Goal: Communication & Community: Answer question/provide support

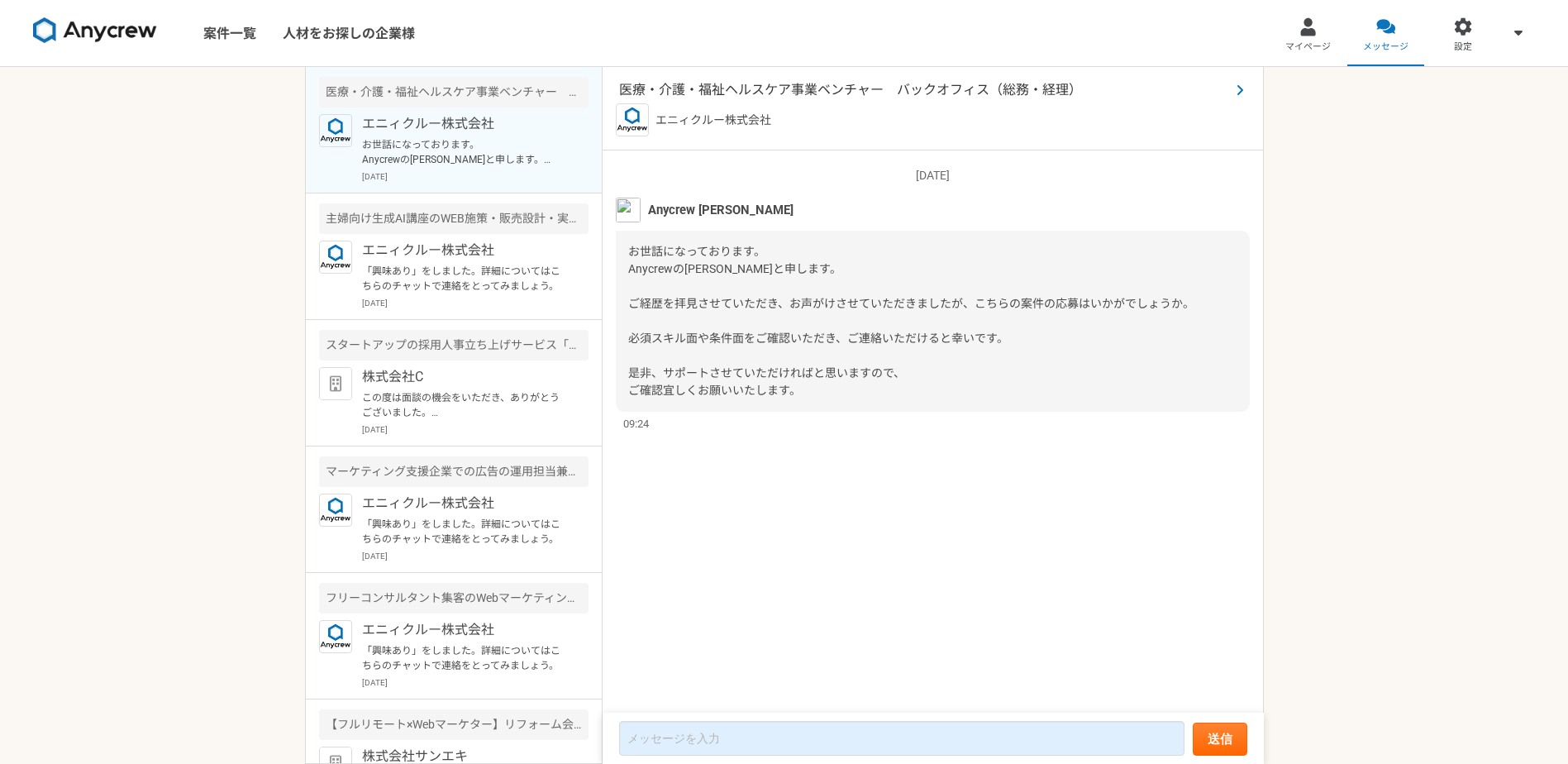
click at [797, 90] on span "医療・介護・福祉ヘルスケア事業ベンチャー　バックオフィス（総務・経理）" at bounding box center [924, 90] width 611 height 20
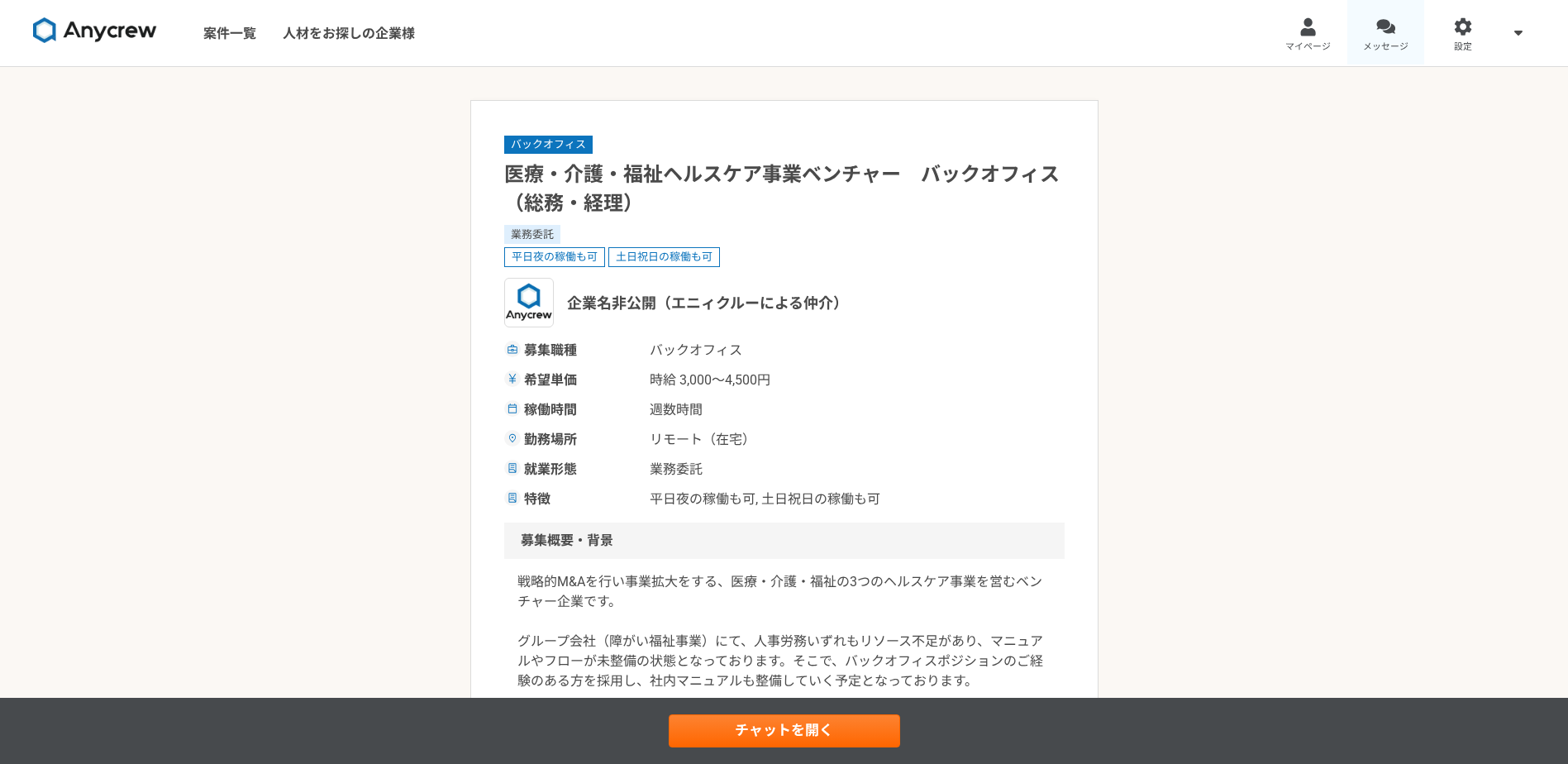
click at [1391, 30] on div at bounding box center [1386, 27] width 19 height 19
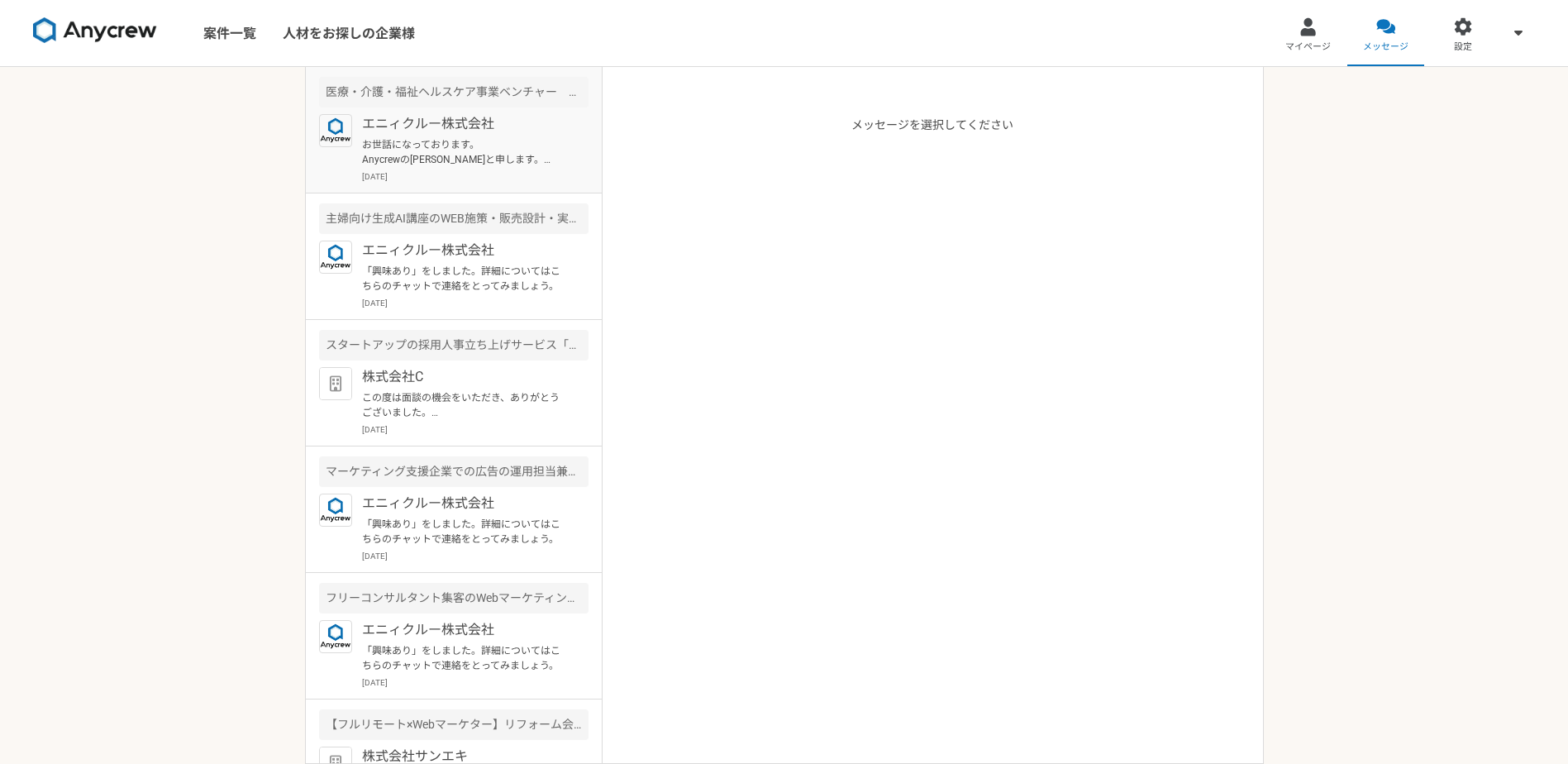
click at [405, 144] on p "お世話になっております。 Anycrewの[PERSON_NAME]と申します。 ご経歴を拝見させていただき、お声がけさせていただきましたが、こちらの案件の応…" at bounding box center [464, 152] width 204 height 30
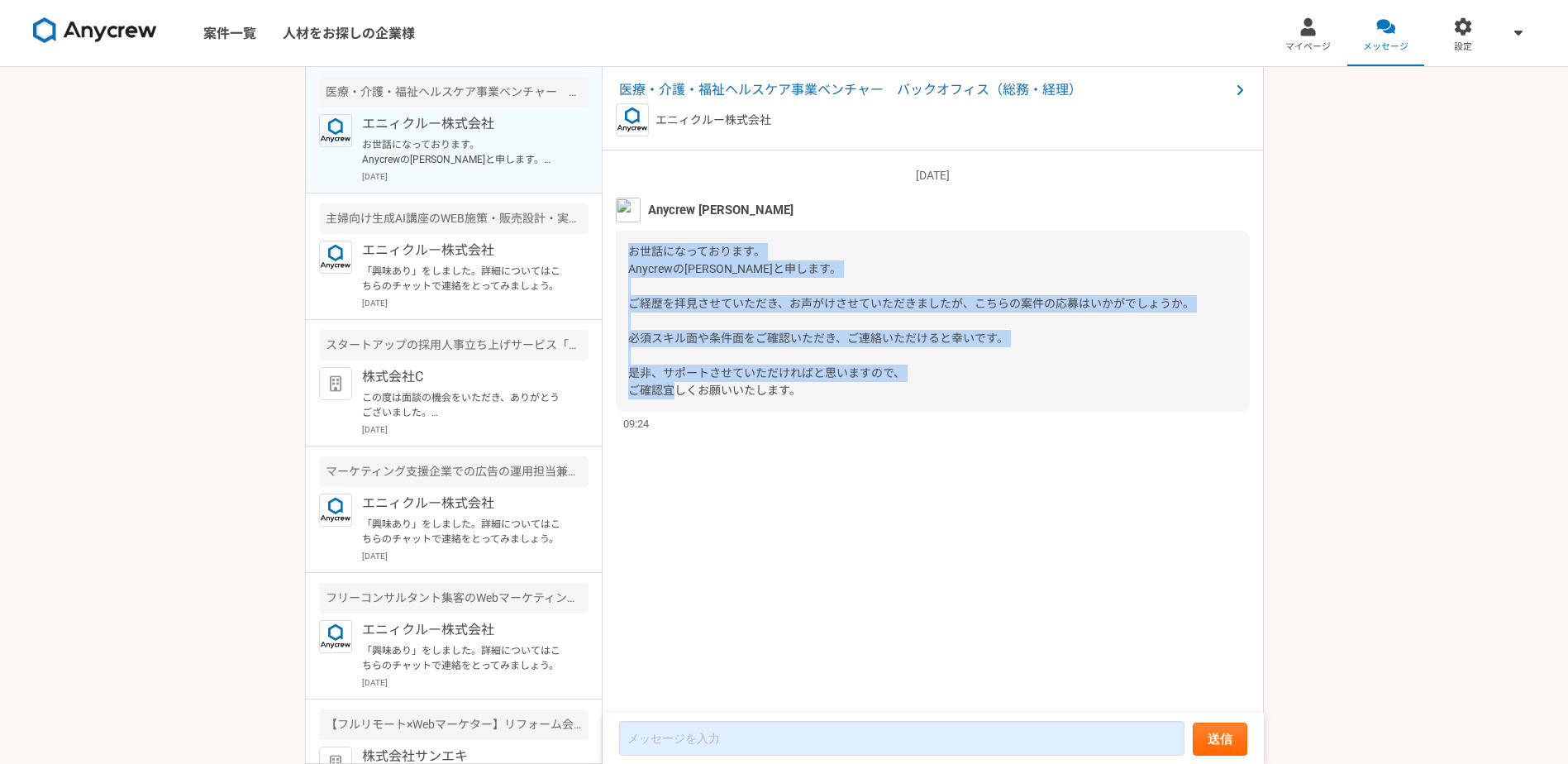
drag, startPoint x: 628, startPoint y: 249, endPoint x: 824, endPoint y: 394, distance: 243.8
click at [824, 394] on div "お世話になっております。 Anycrewの[PERSON_NAME]と申します。 ご経歴を拝見させていただき、お声がけさせていただきましたが、こちらの案件の応…" at bounding box center [932, 321] width 634 height 181
copy span "お世話になっております。 Anycrewの[PERSON_NAME]と申します。 ご経歴を拝見させていただき、お声がけさせていただきましたが、こちらの案件の応…"
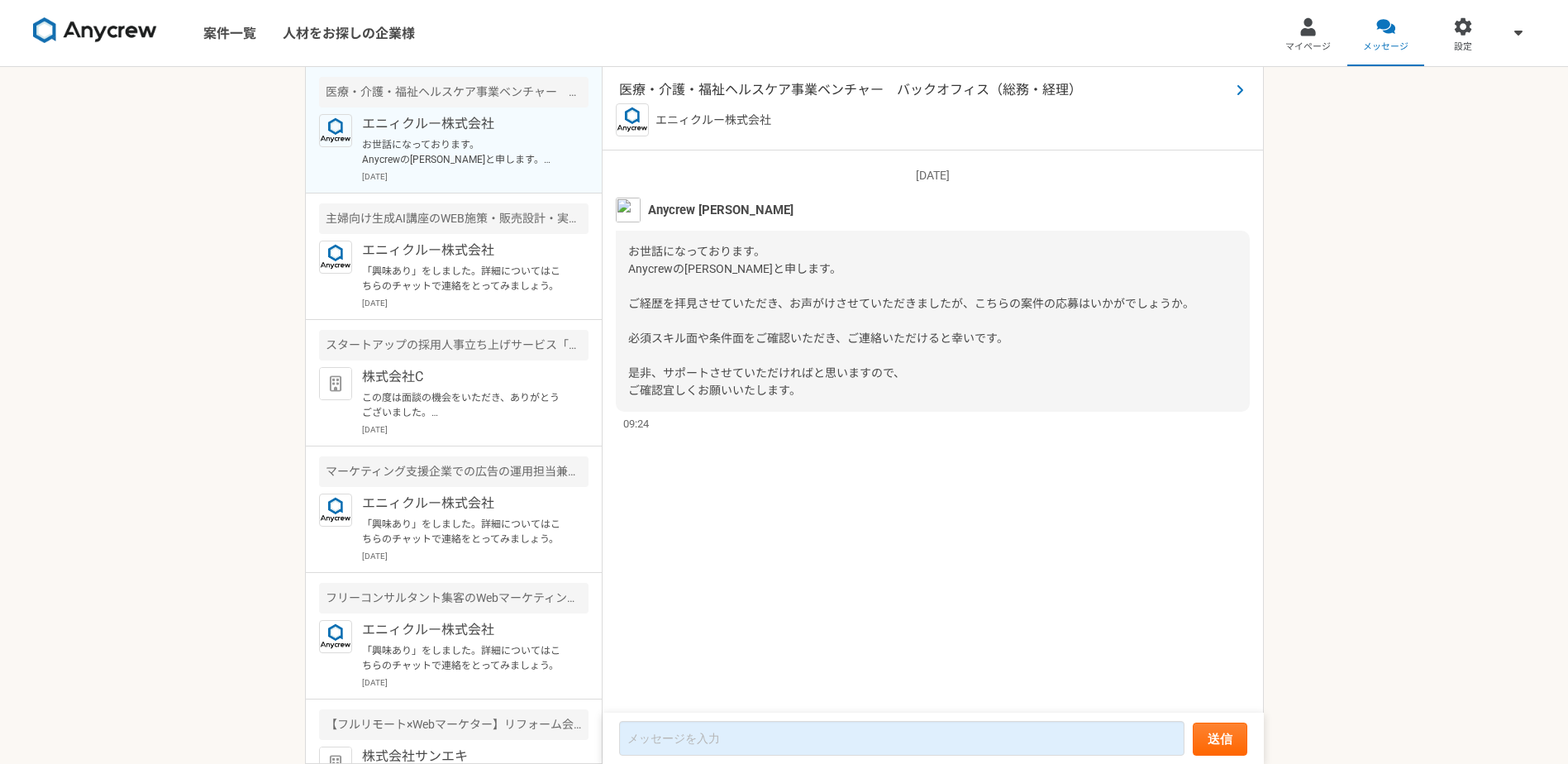
drag, startPoint x: 714, startPoint y: 110, endPoint x: 713, endPoint y: 83, distance: 27.0
click at [715, 105] on div "エニィクルー株式会社" at bounding box center [932, 120] width 634 height 33
click at [713, 80] on span "医療・介護・福祉ヘルスケア事業ベンチャー　バックオフィス（総務・経理）" at bounding box center [924, 90] width 611 height 20
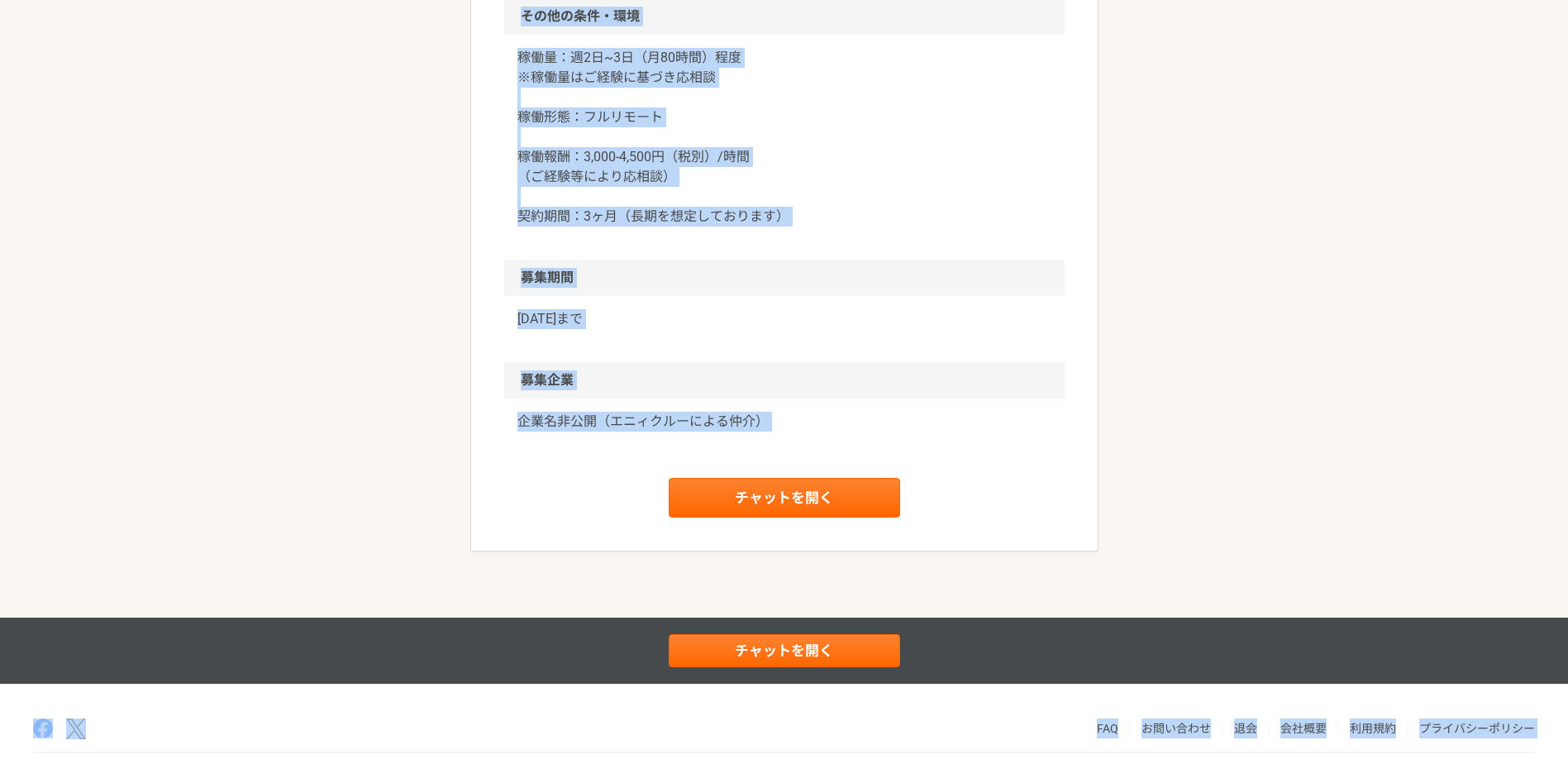
scroll to position [1511, 0]
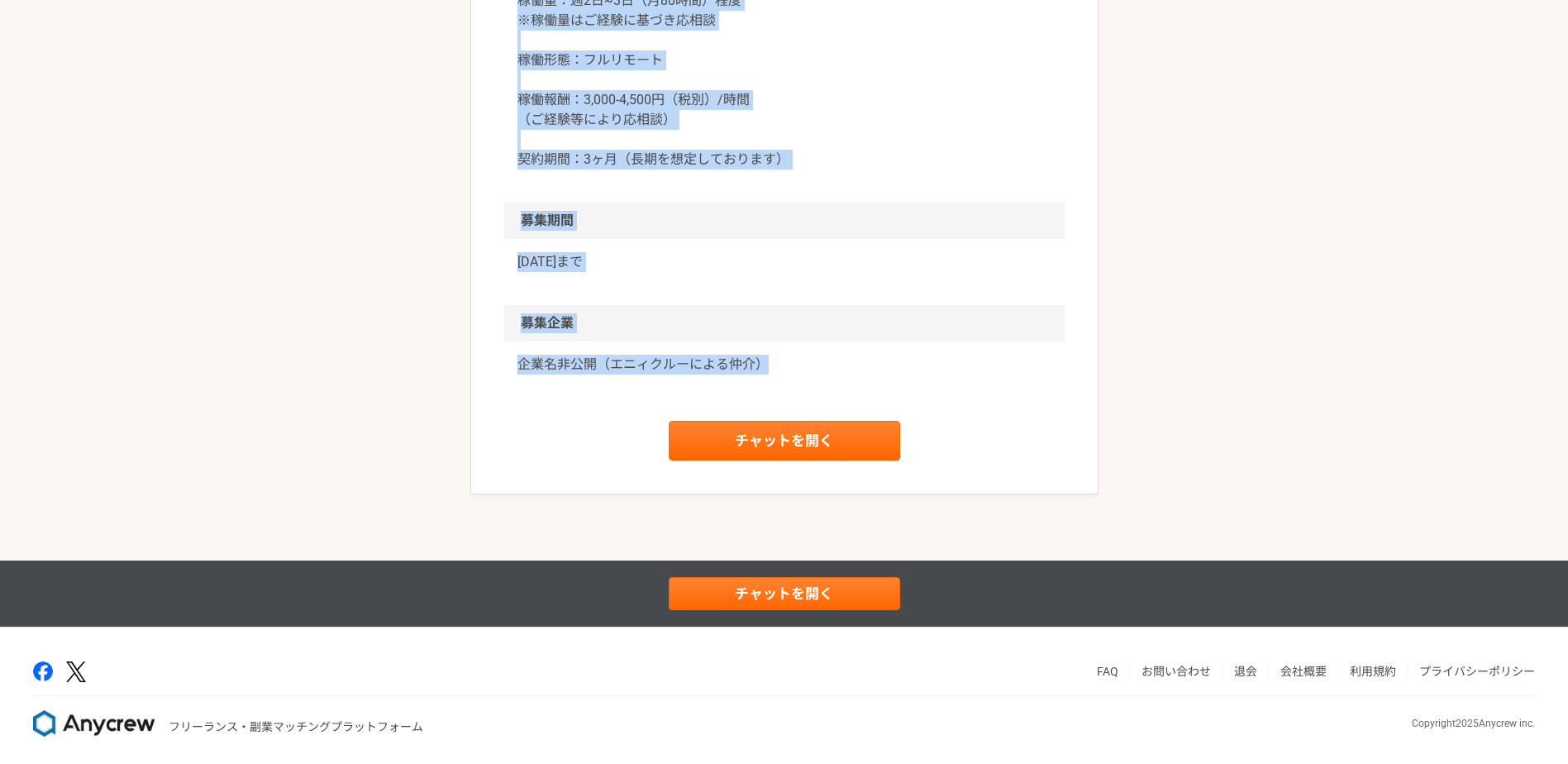
drag, startPoint x: 516, startPoint y: 173, endPoint x: 838, endPoint y: 383, distance: 384.4
copy article "lo・ip・dolorsitametco　adipisc（el・se） doei temporin utlaboree dolore（magnaaliqua）…"
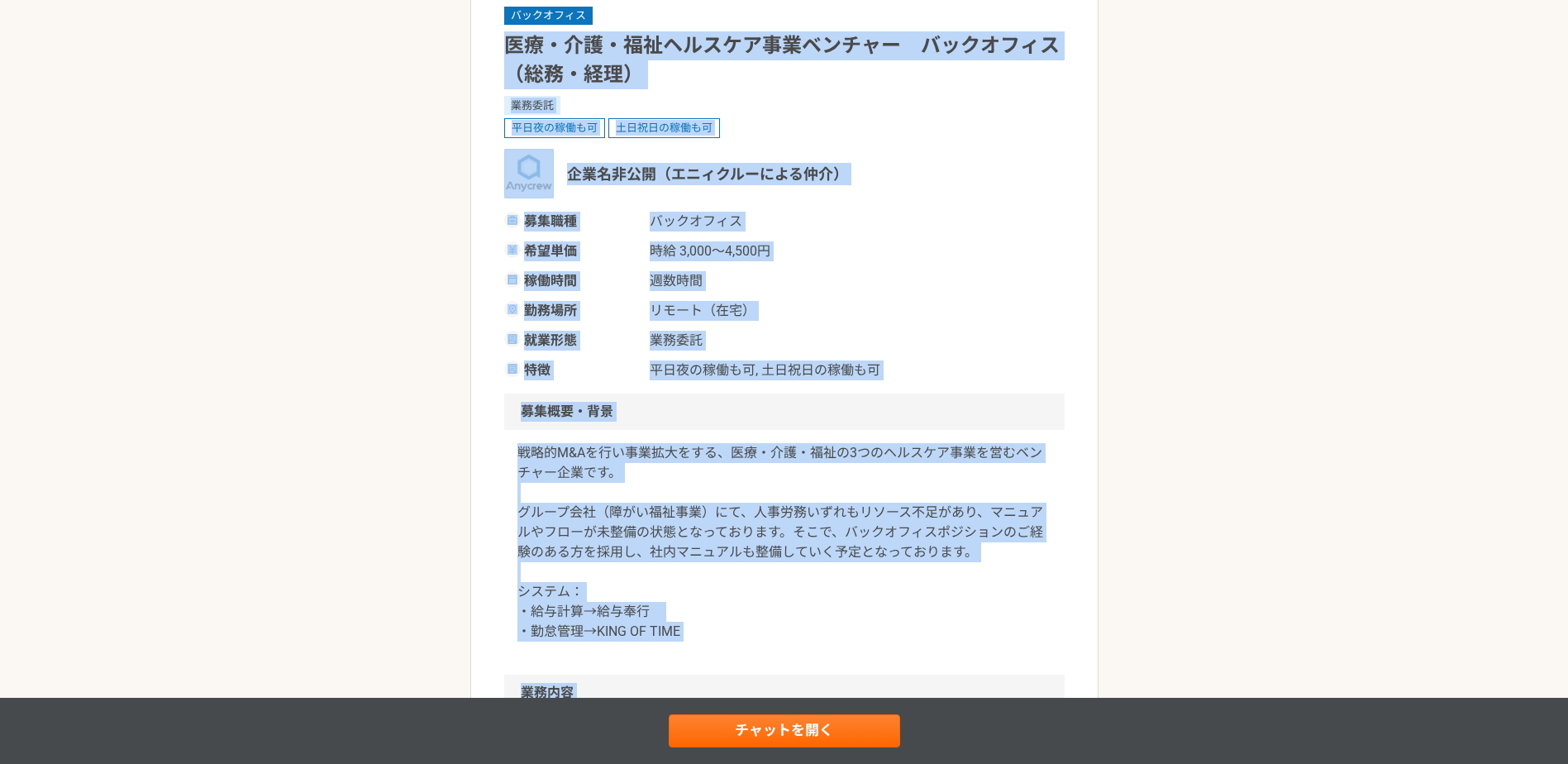
scroll to position [0, 0]
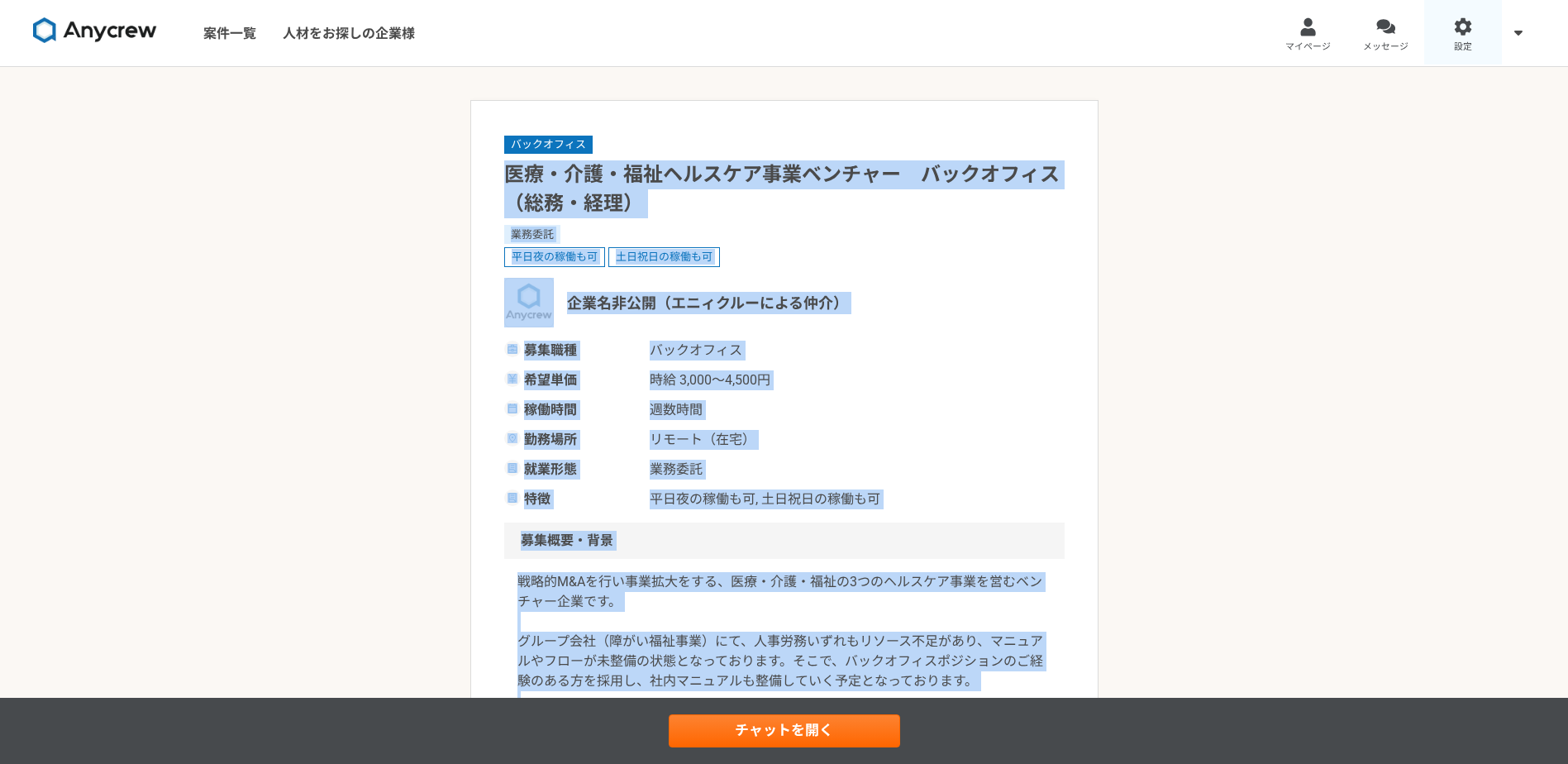
click at [1459, 40] on span "設定" at bounding box center [1463, 47] width 18 height 13
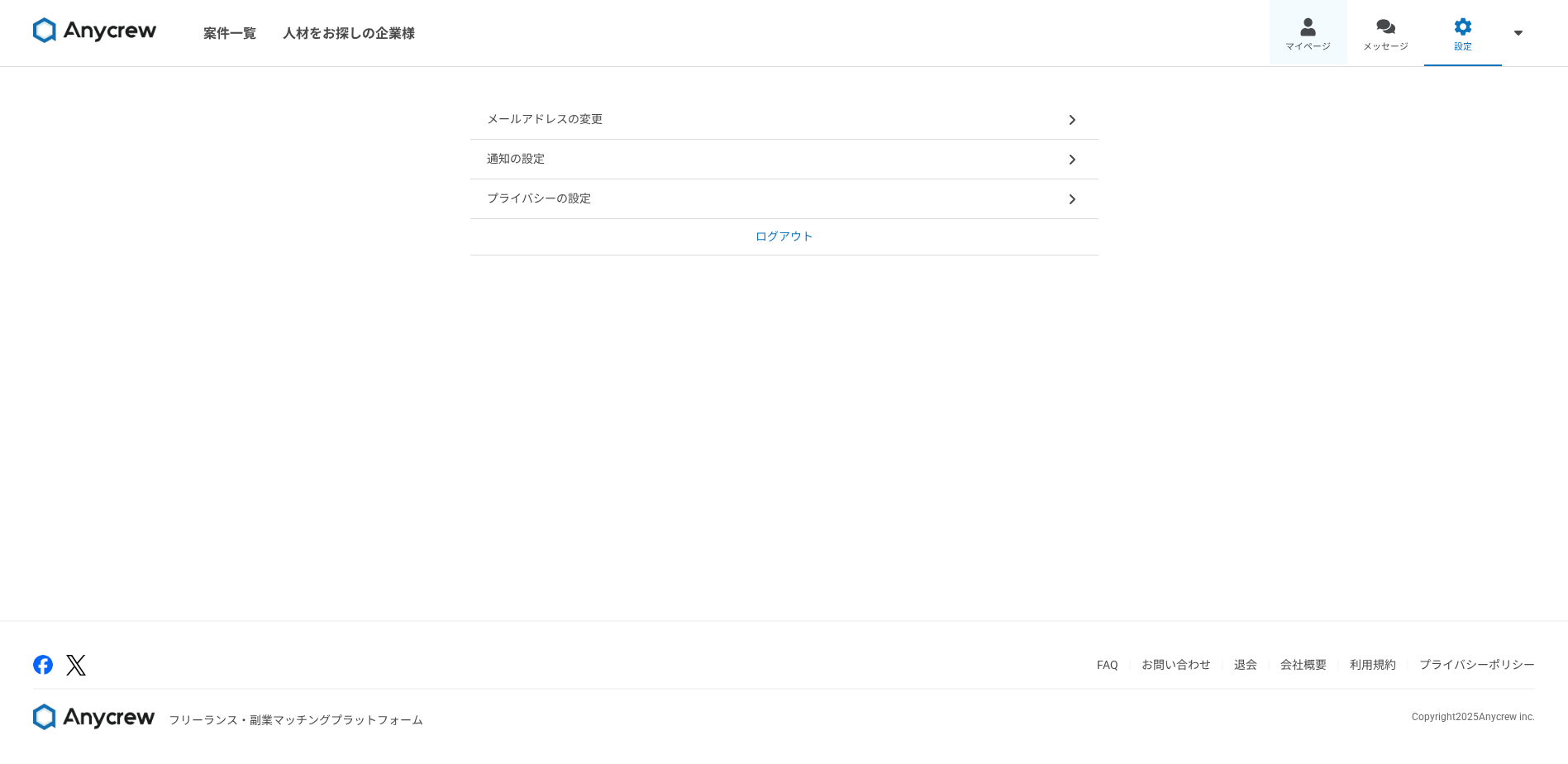
click at [1307, 22] on div at bounding box center [1308, 27] width 19 height 19
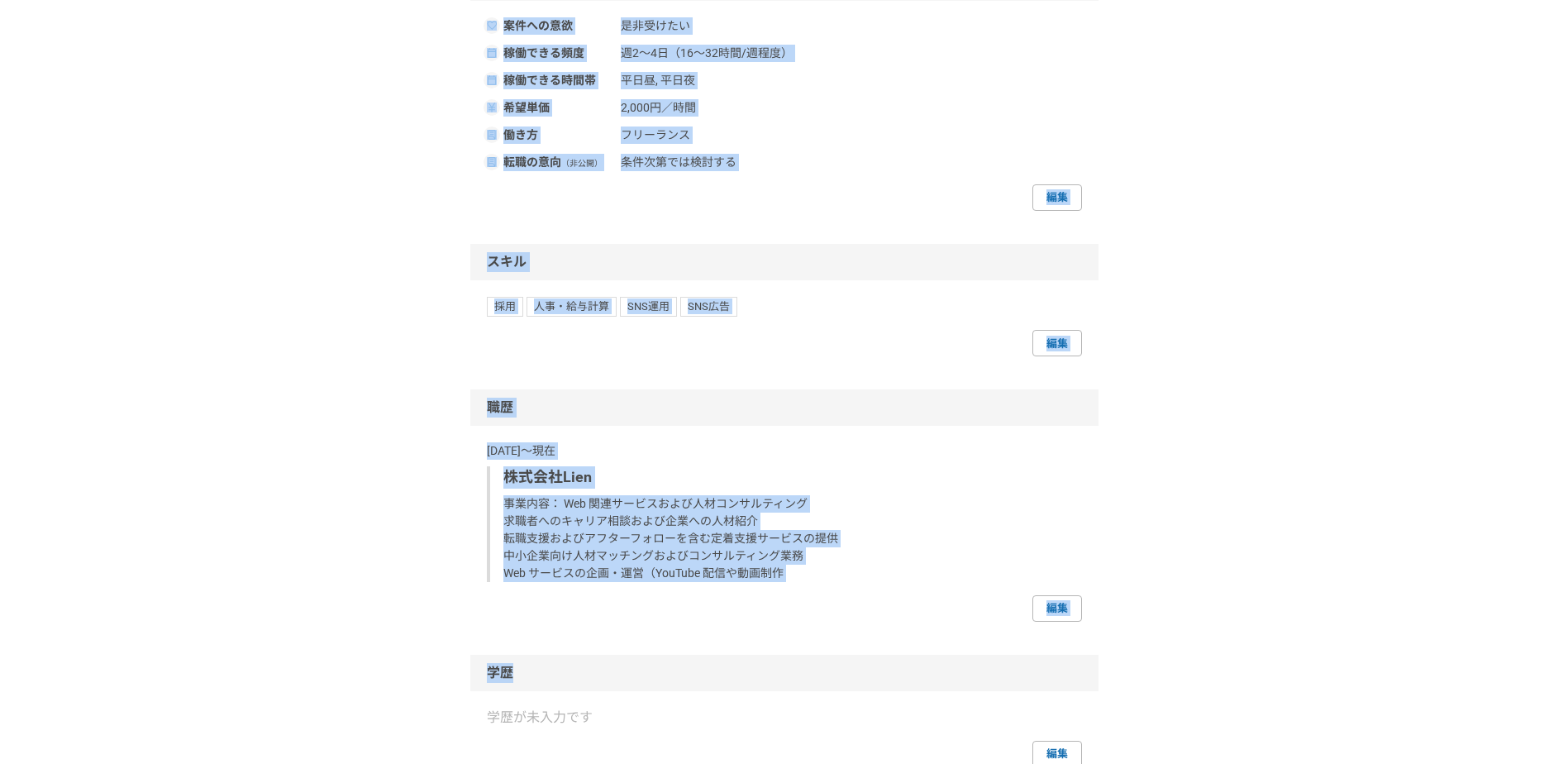
scroll to position [1126, 0]
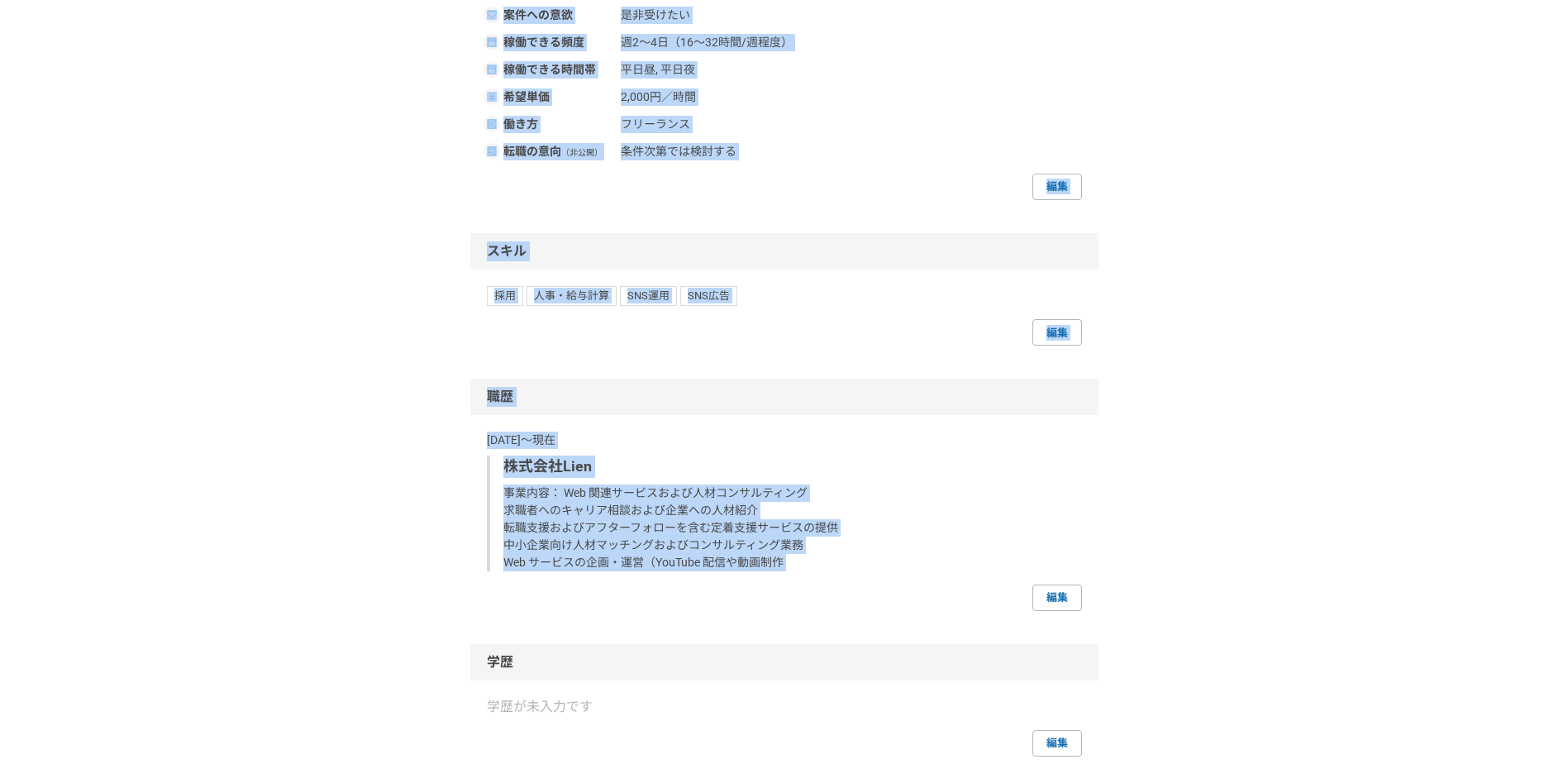
drag, startPoint x: 486, startPoint y: 292, endPoint x: 972, endPoint y: 672, distance: 616.9
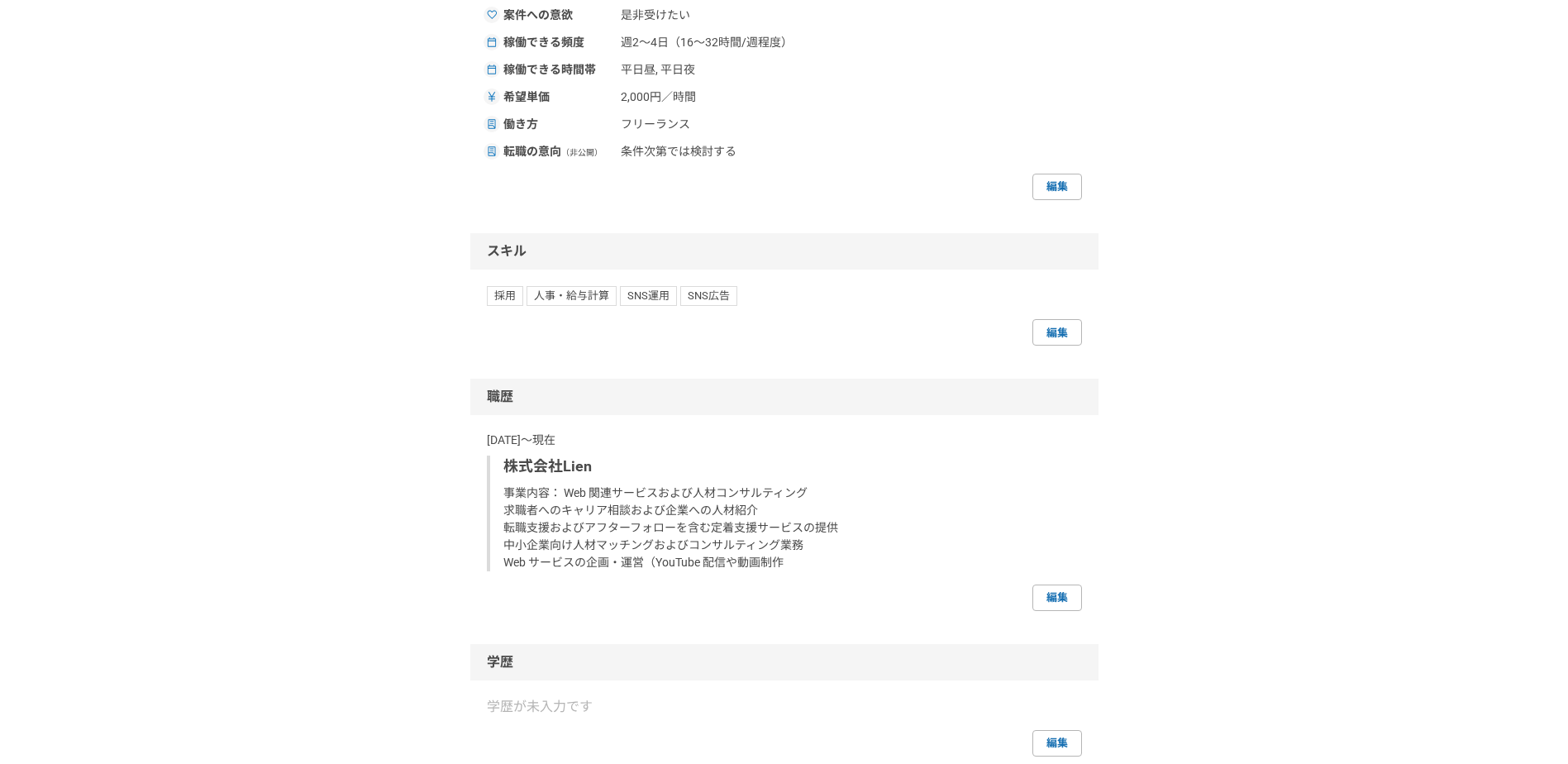
click at [1060, 611] on link "編集" at bounding box center [1056, 598] width 49 height 26
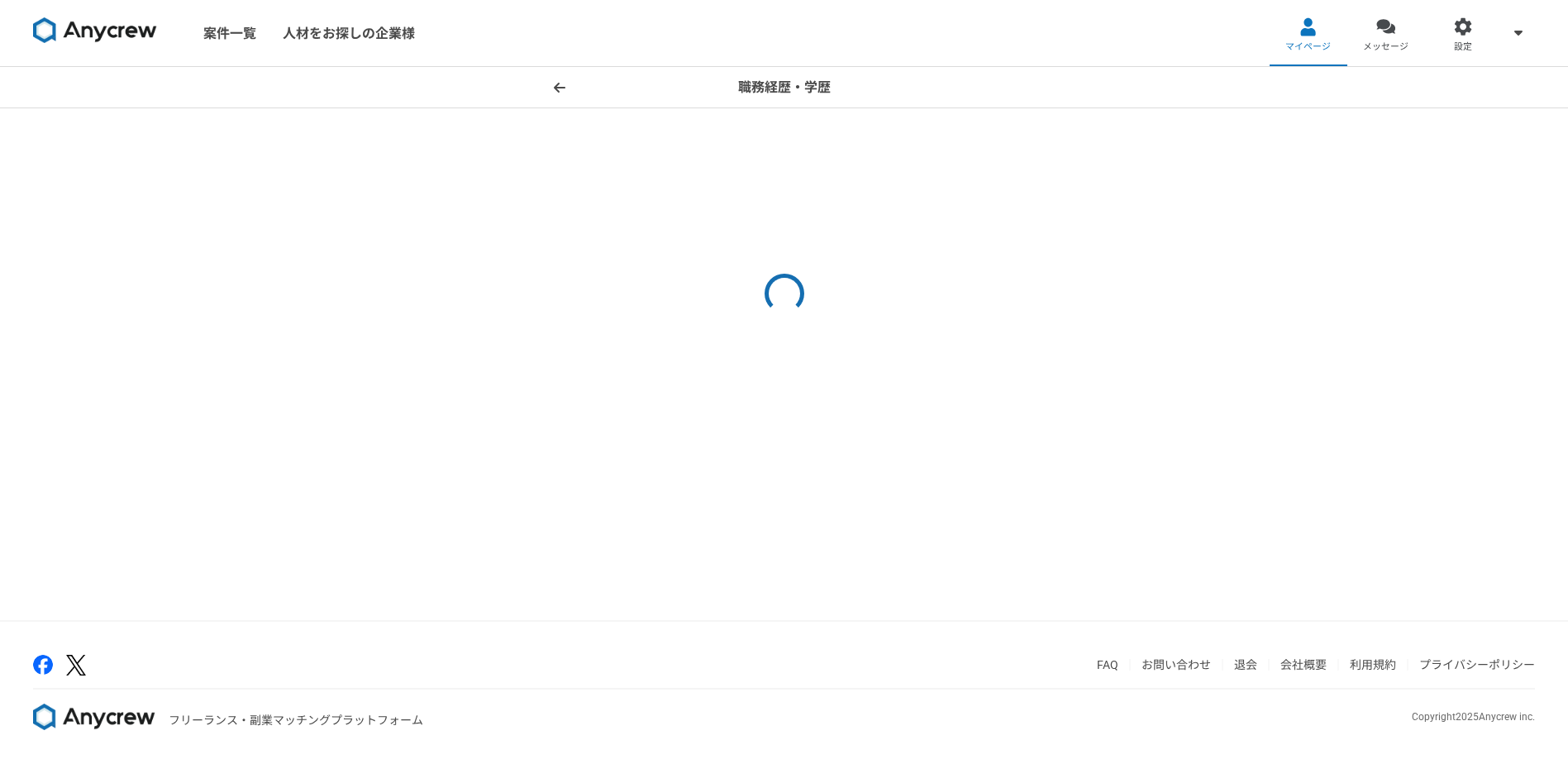
select select "2024"
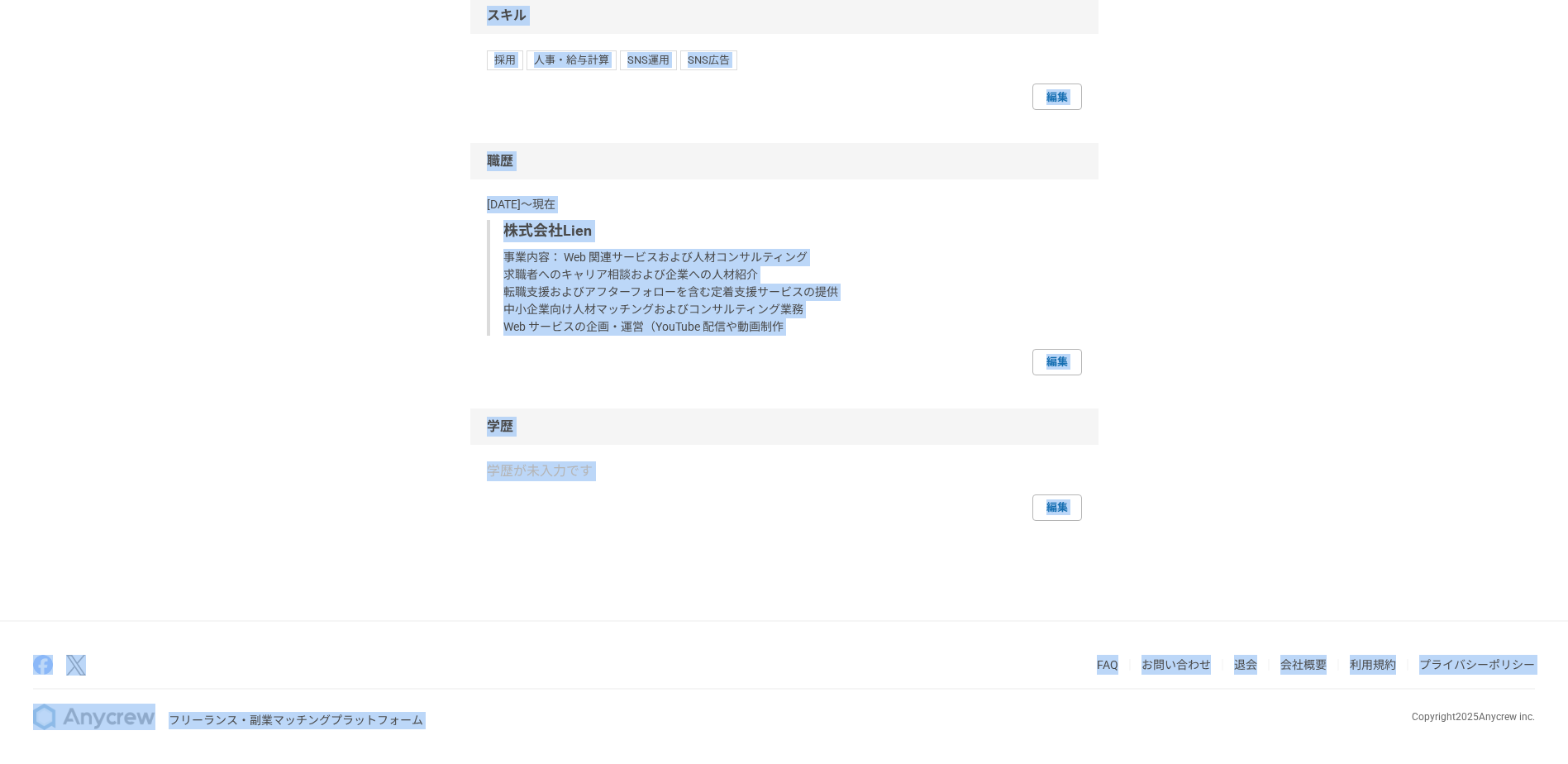
scroll to position [1460, 0]
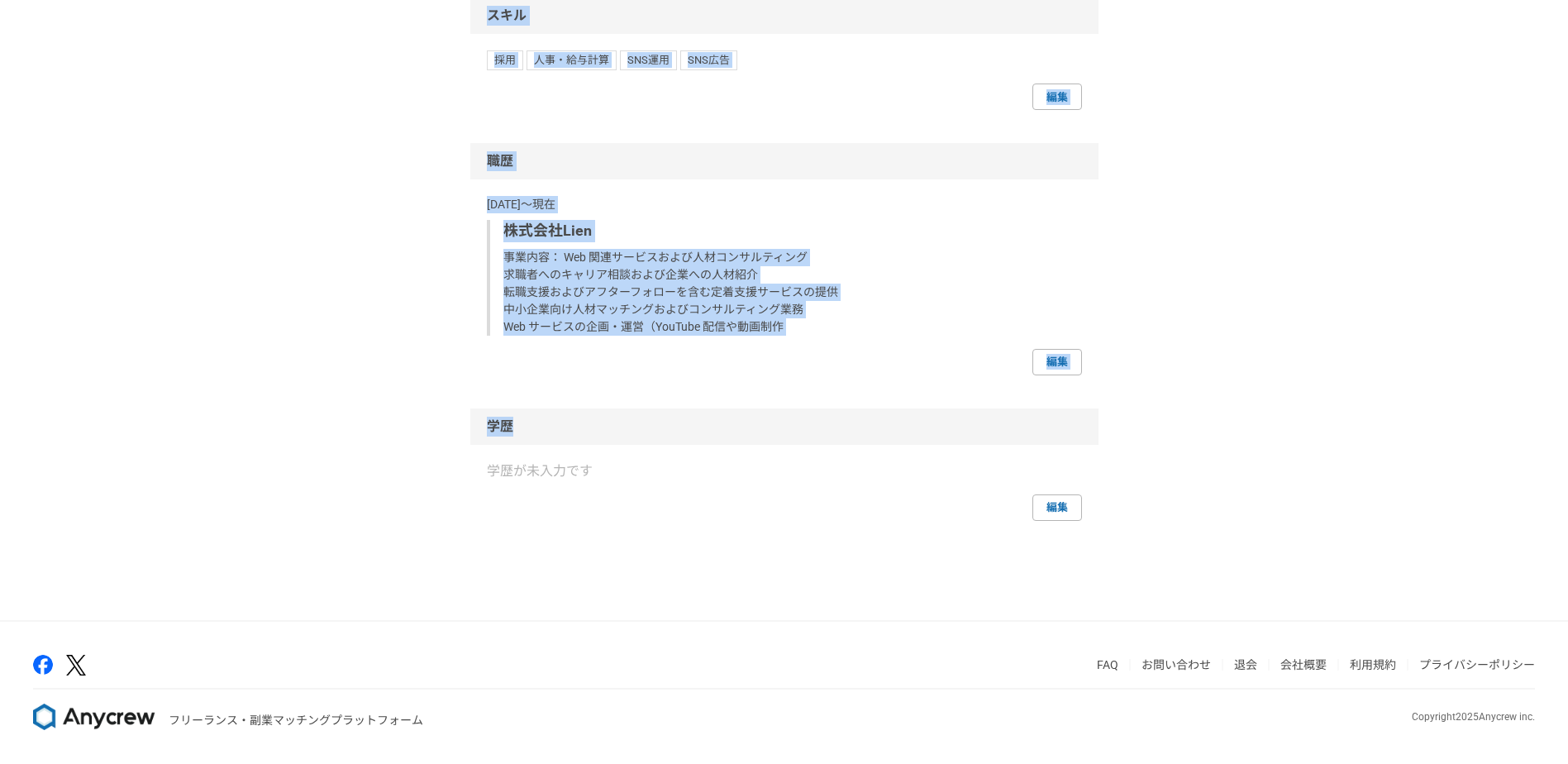
drag, startPoint x: 490, startPoint y: 252, endPoint x: 1063, endPoint y: 442, distance: 603.7
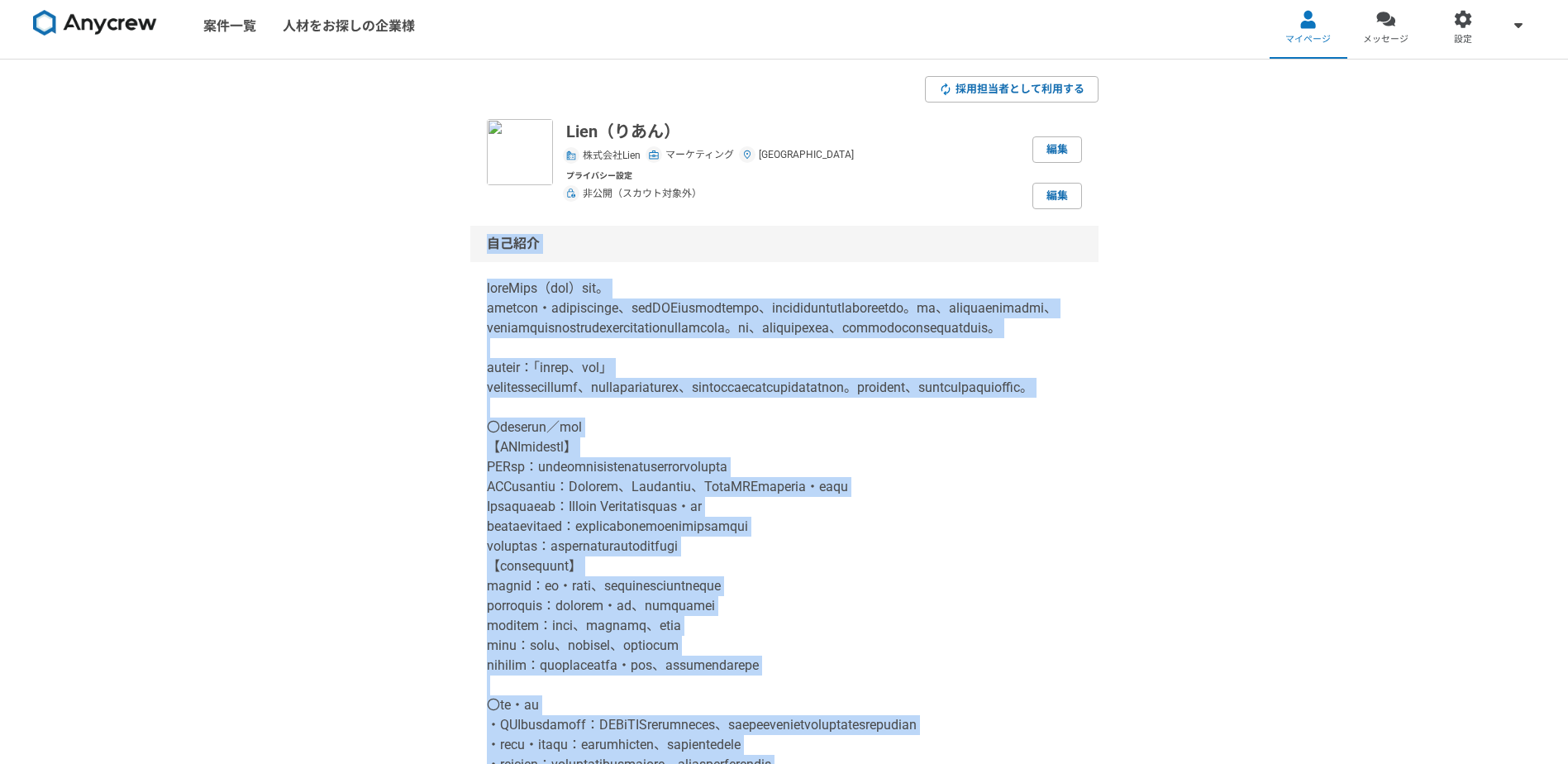
scroll to position [0, 0]
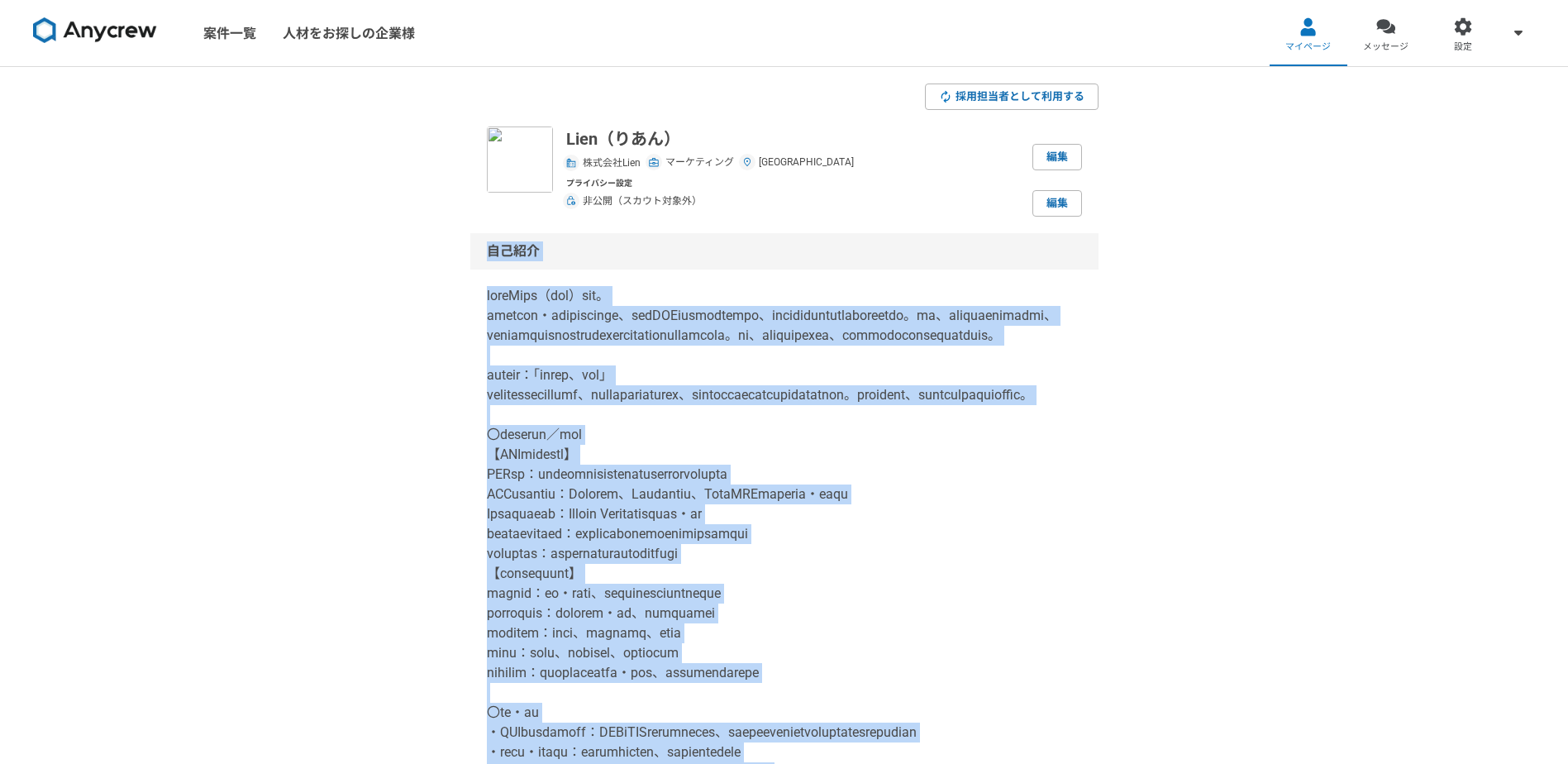
copy section "lore ipsuMdol（sit）ame。 consect・adipiscinge、sedDOEiusmodtempo、incididuntutlabore…"
click at [1366, 30] on link "メッセージ" at bounding box center [1386, 33] width 77 height 66
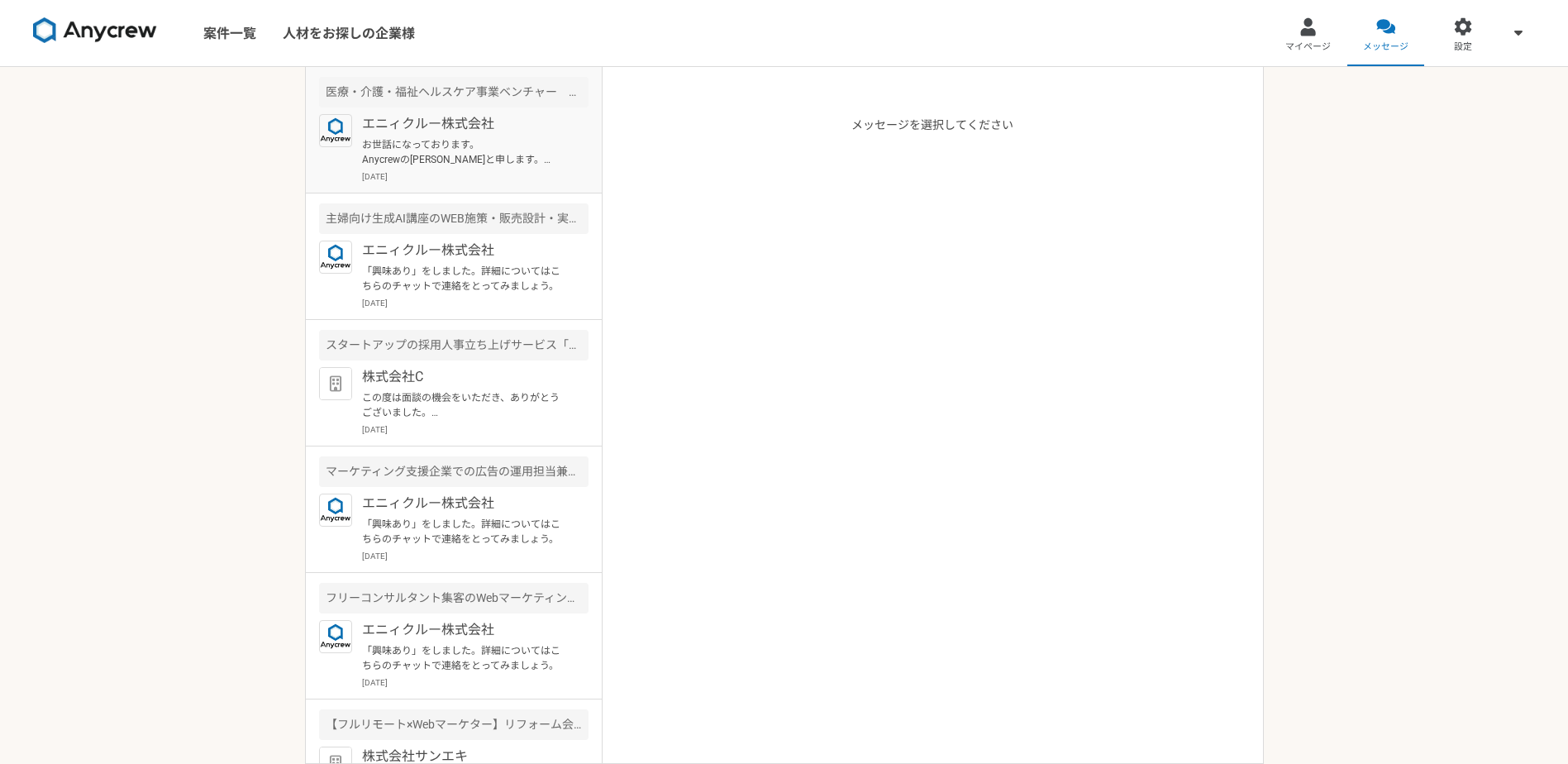
click at [477, 160] on p "お世話になっております。 Anycrewの[PERSON_NAME]と申します。 ご経歴を拝見させていただき、お声がけさせていただきましたが、こちらの案件の応…" at bounding box center [464, 152] width 204 height 30
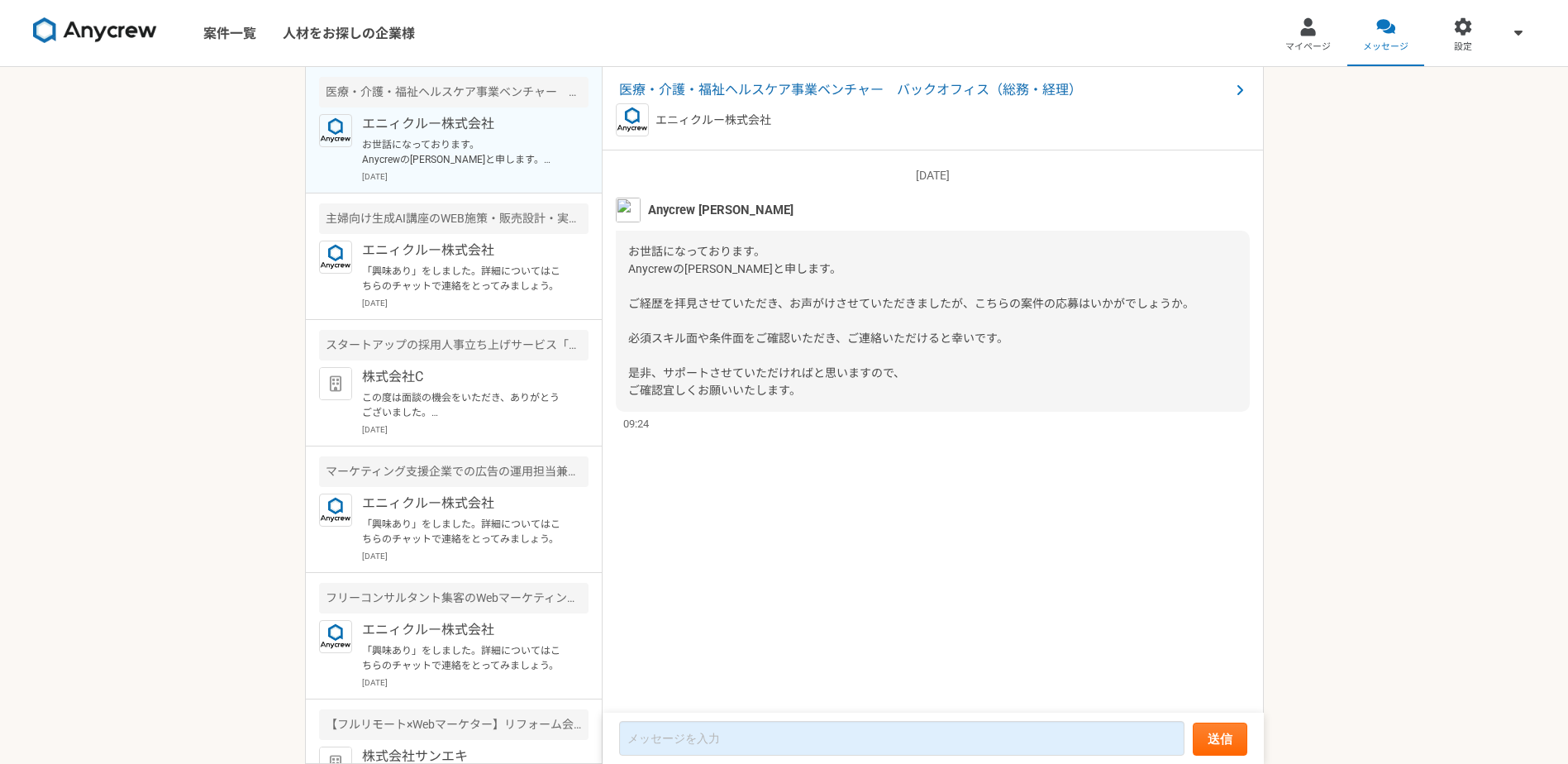
click at [1310, 41] on span "マイページ" at bounding box center [1308, 47] width 46 height 13
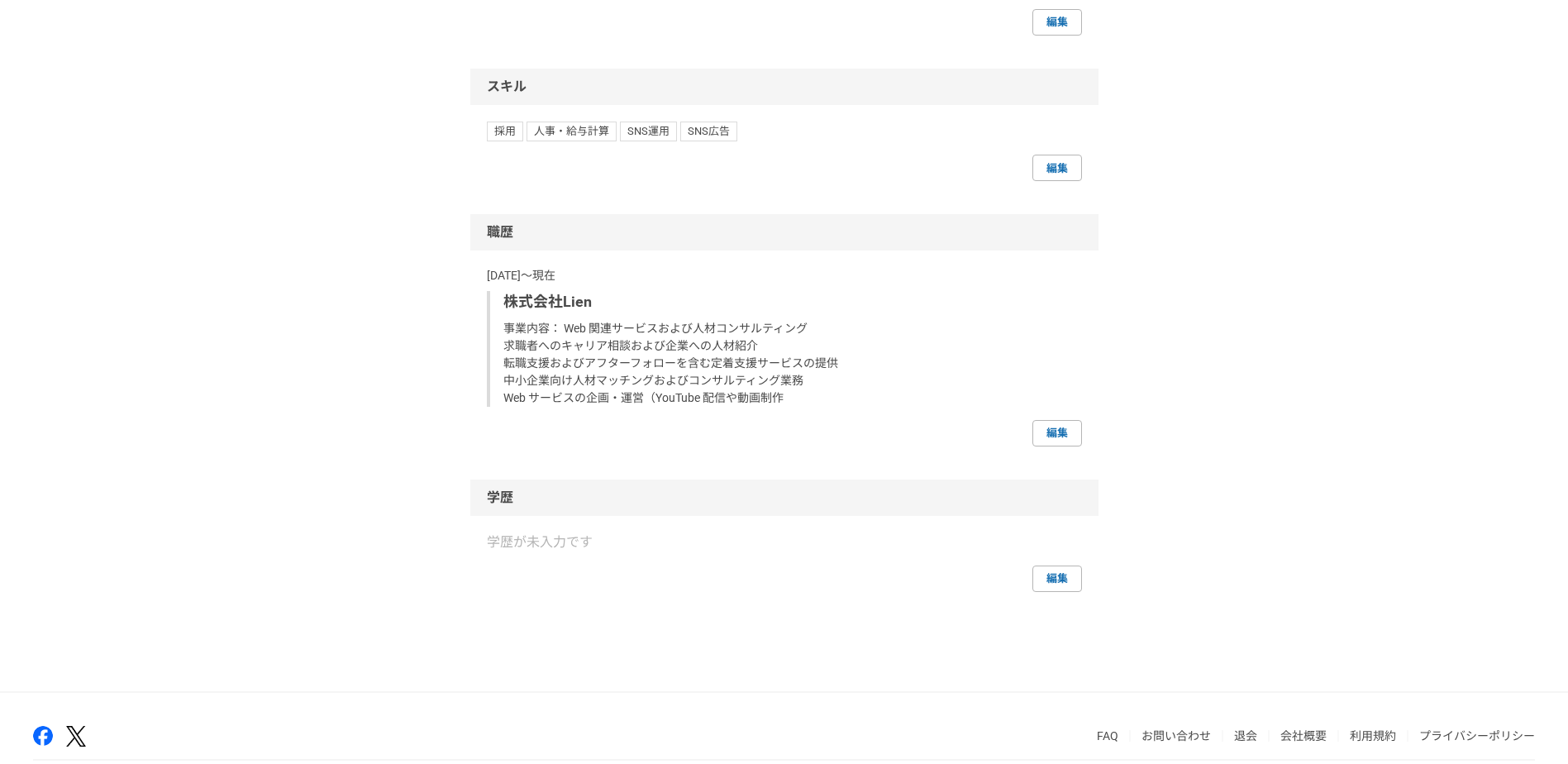
scroll to position [1322, 0]
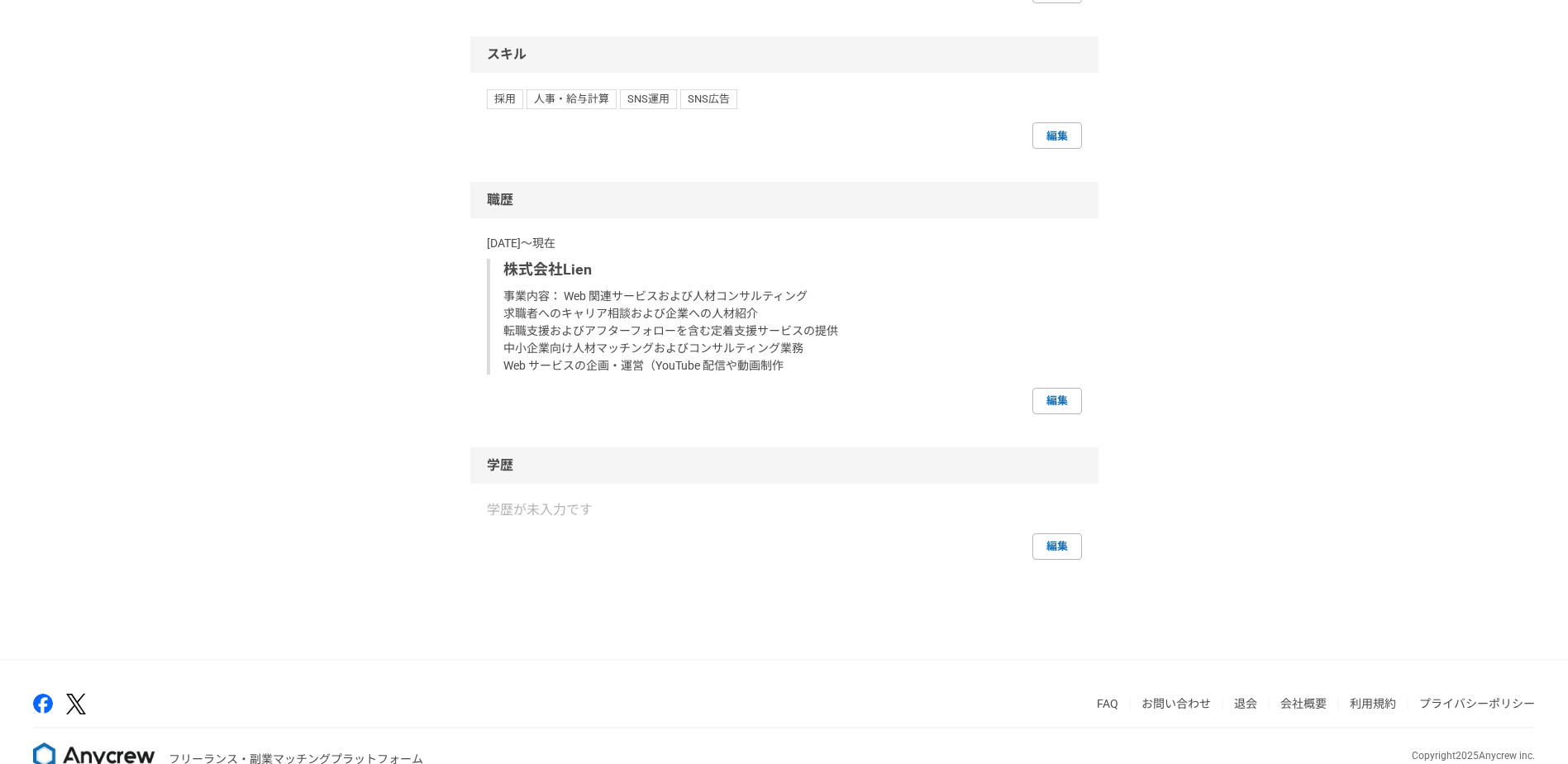
click at [1044, 414] on link "編集" at bounding box center [1056, 401] width 49 height 26
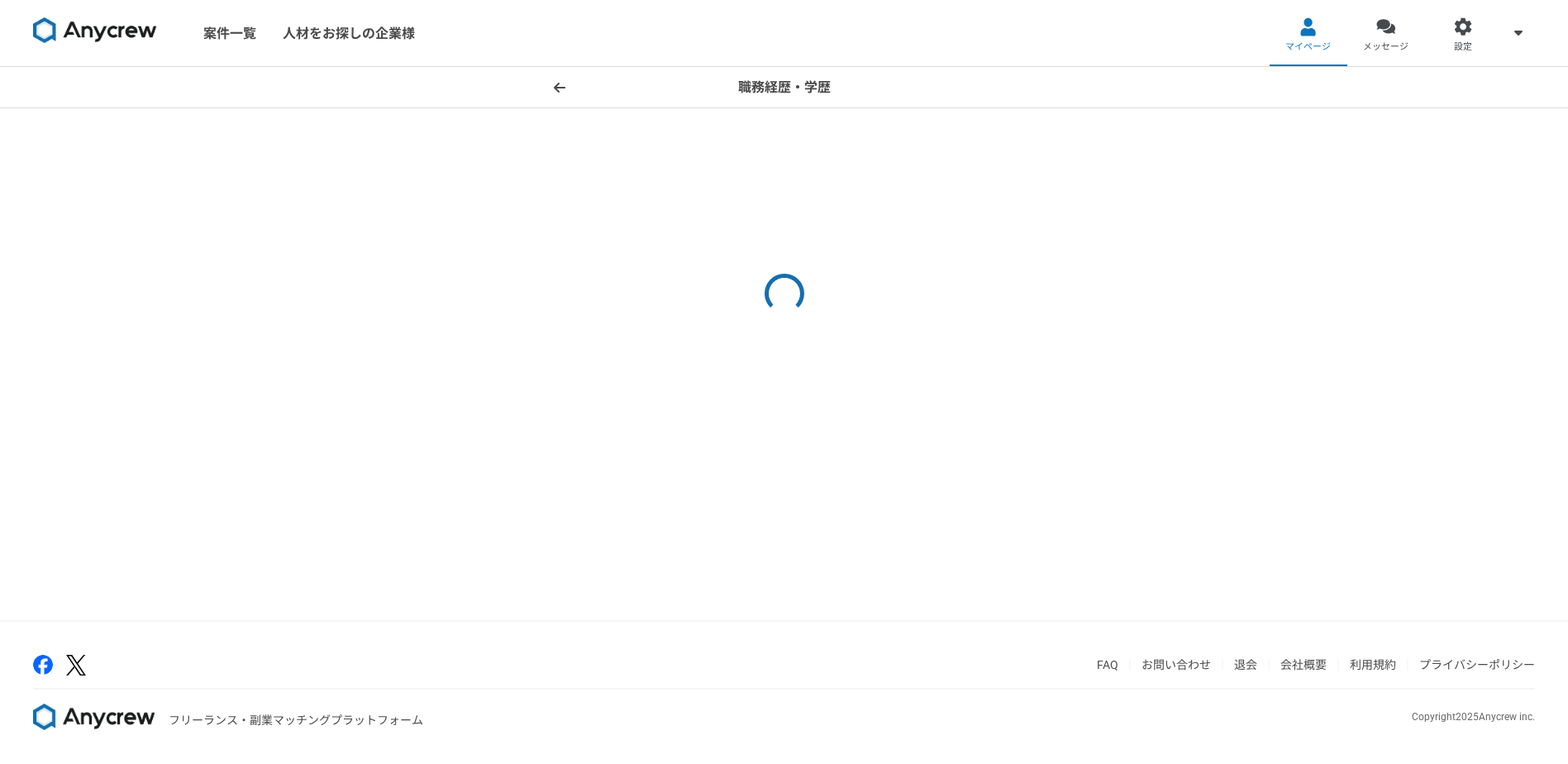
select select "2024"
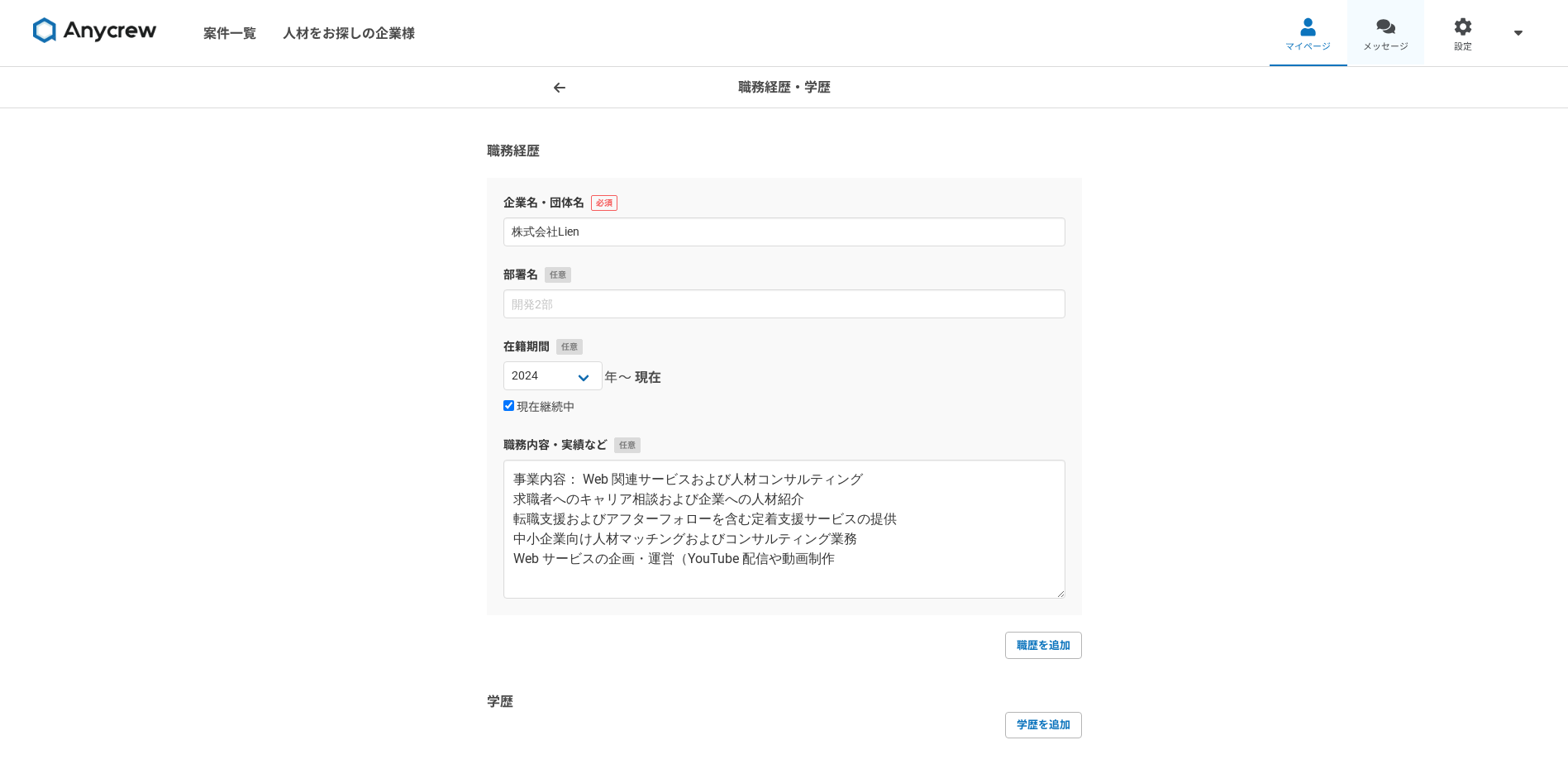
click at [1381, 40] on span "メッセージ" at bounding box center [1385, 47] width 46 height 13
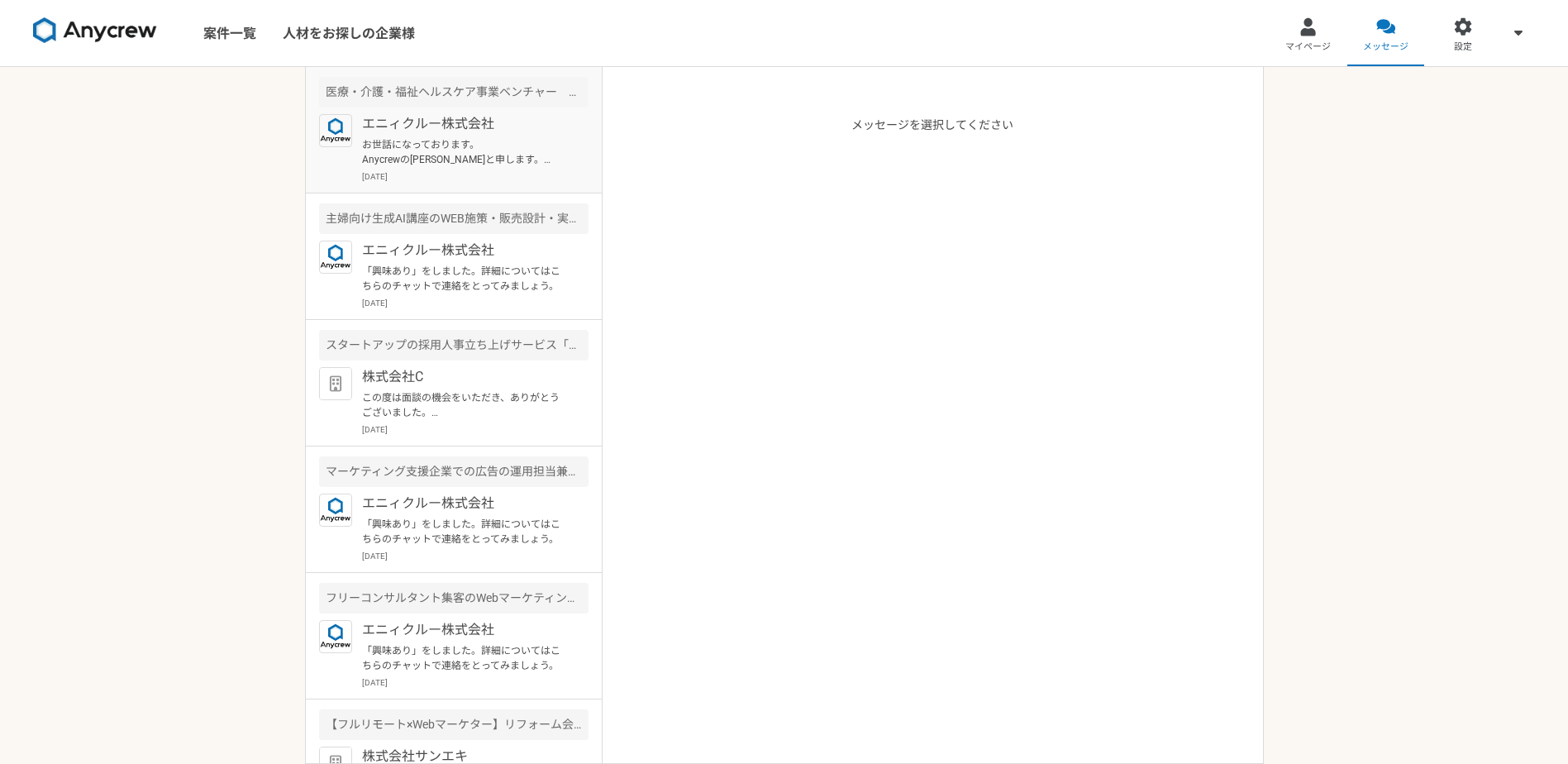
click at [419, 158] on p "お世話になっております。 Anycrewの[PERSON_NAME]と申します。 ご経歴を拝見させていただき、お声がけさせていただきましたが、こちらの案件の応…" at bounding box center [464, 152] width 204 height 30
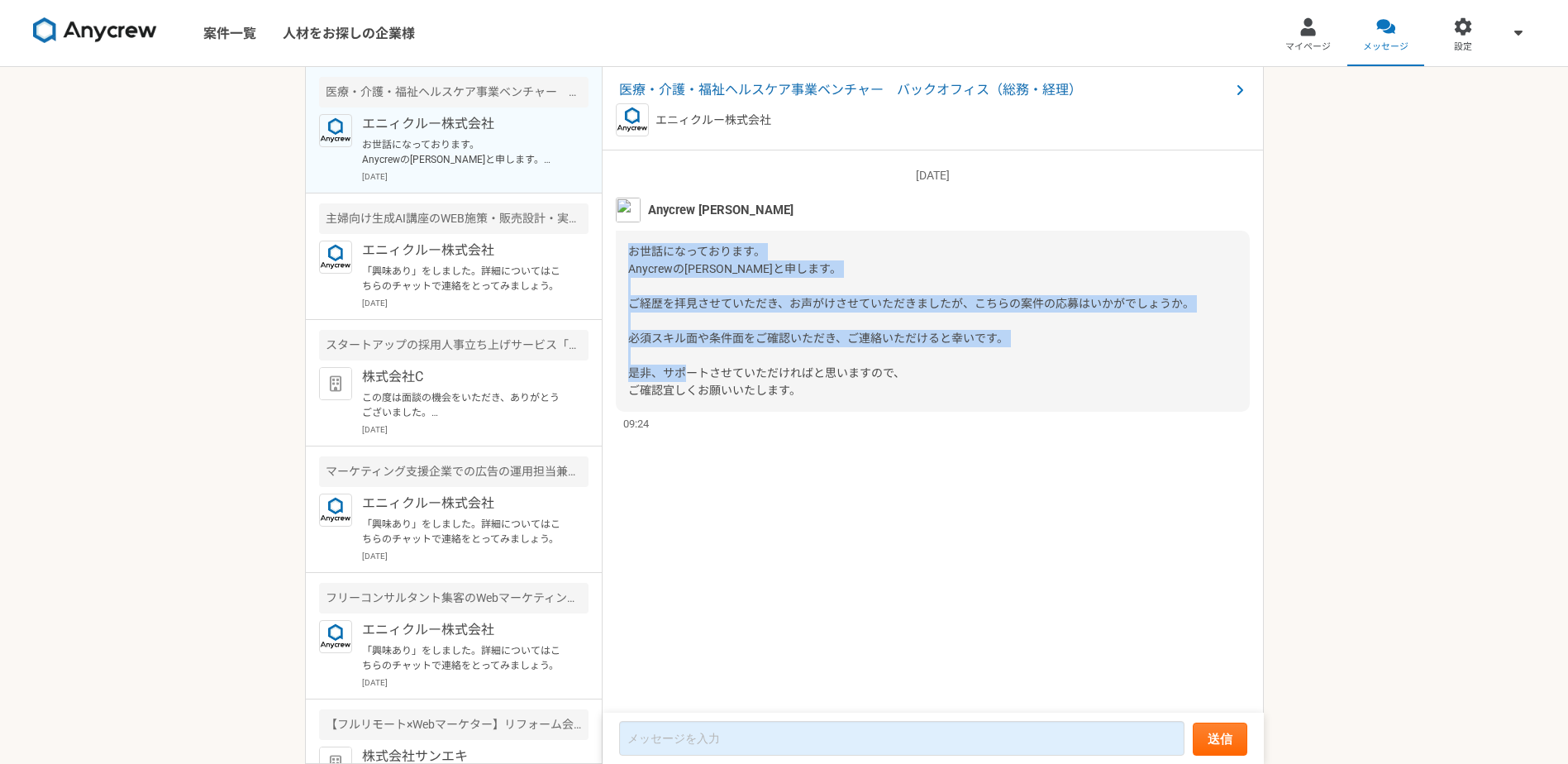
drag, startPoint x: 628, startPoint y: 246, endPoint x: 759, endPoint y: 317, distance: 149.0
click at [779, 330] on div "お世話になっております。 Anycrewの[PERSON_NAME]と申します。 ご経歴を拝見させていただき、お声がけさせていただきましたが、こちらの案件の応…" at bounding box center [932, 321] width 634 height 181
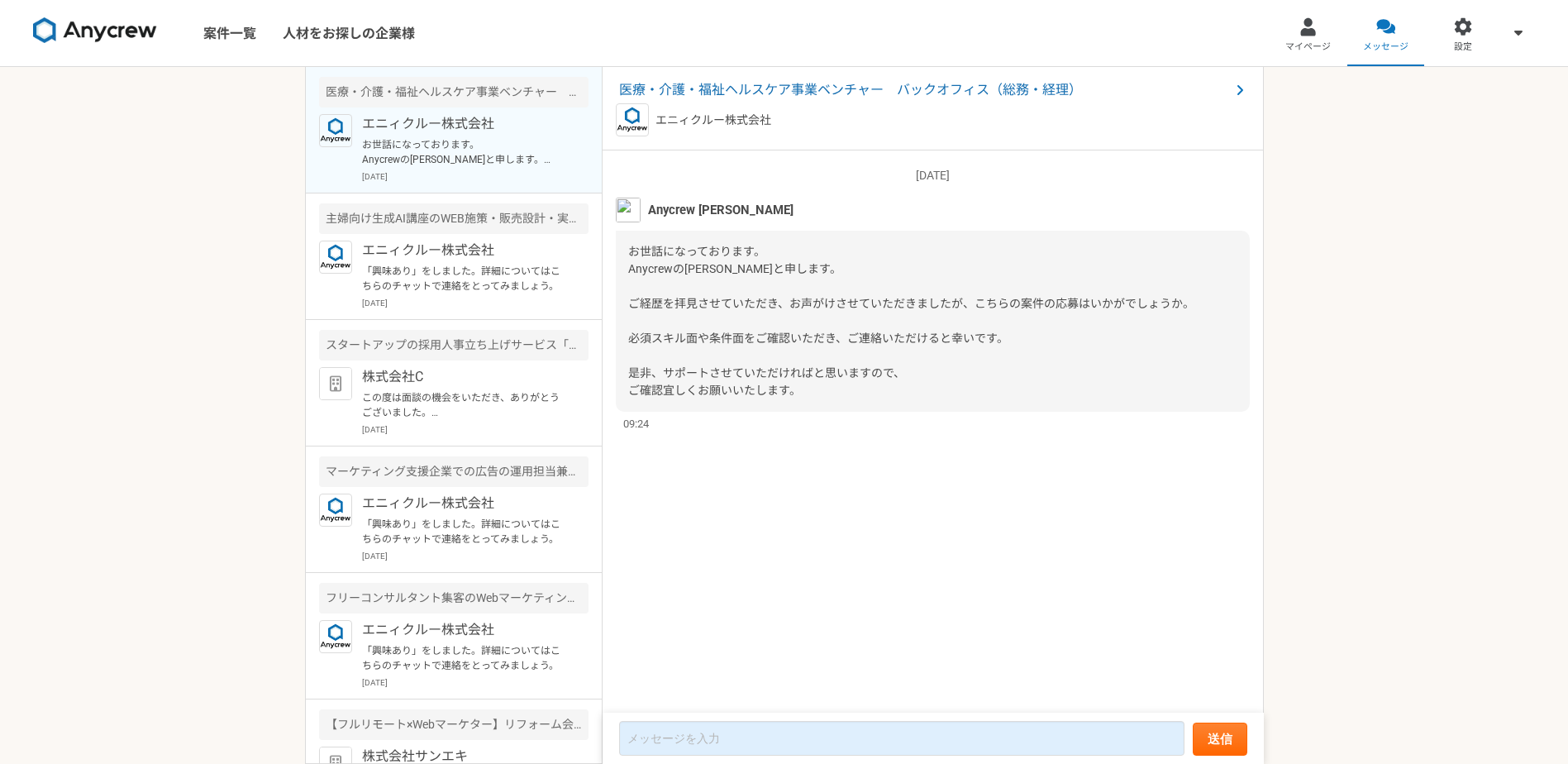
drag, startPoint x: 759, startPoint y: 317, endPoint x: 653, endPoint y: 215, distance: 147.1
click at [653, 217] on div "Anycrew [PERSON_NAME]" at bounding box center [932, 210] width 634 height 25
drag, startPoint x: 653, startPoint y: 215, endPoint x: 649, endPoint y: 206, distance: 9.8
click at [648, 206] on span "Anycrew [PERSON_NAME]" at bounding box center [720, 209] width 145 height 18
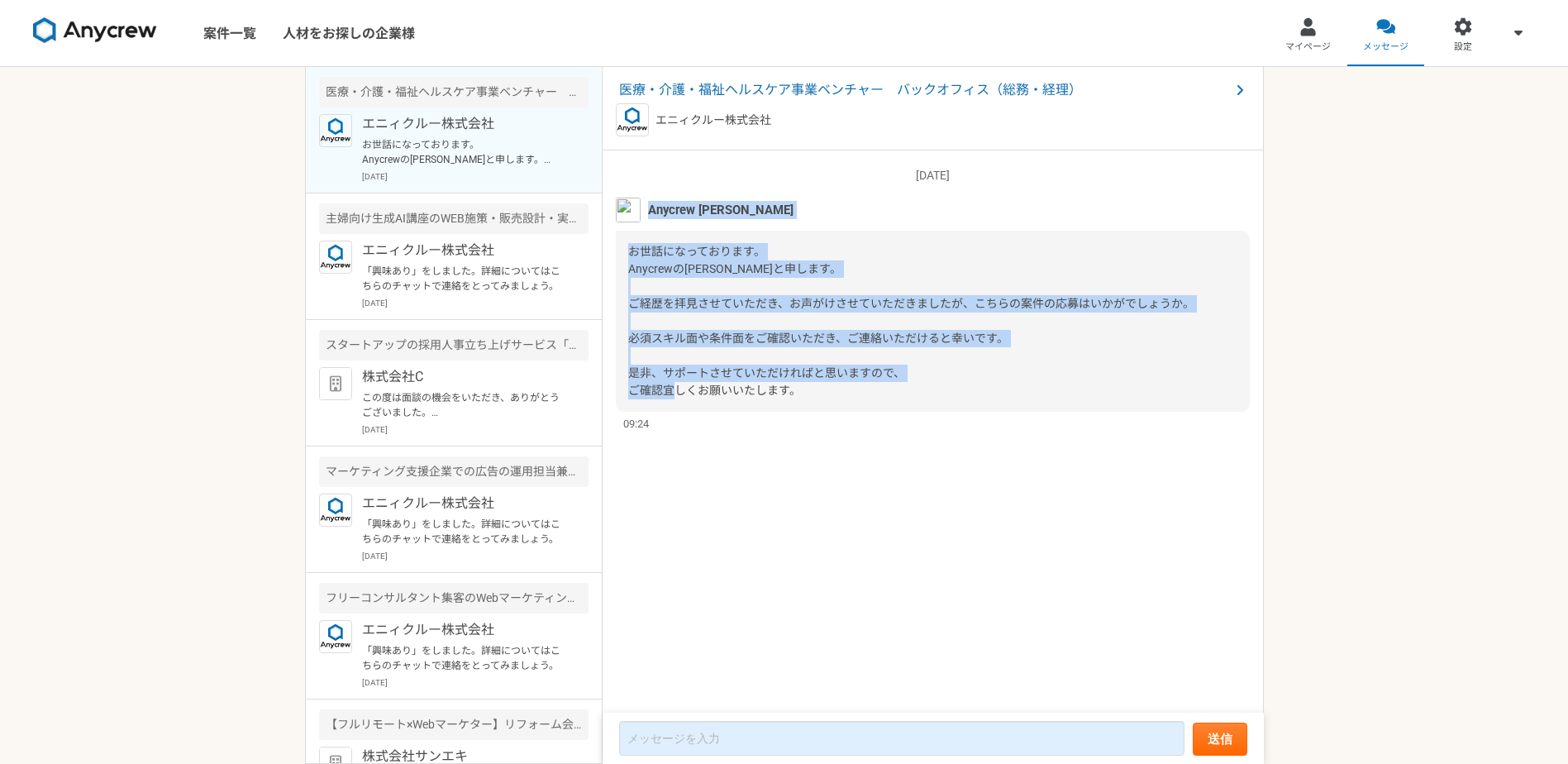
drag, startPoint x: 650, startPoint y: 203, endPoint x: 874, endPoint y: 404, distance: 301.0
click at [874, 404] on div "[DATE] [PERSON_NAME]になっております。 Anycrewの[PERSON_NAME]と申します。 ご経歴を拝見させていただき、お声がけさせて…" at bounding box center [932, 291] width 634 height 281
copy div "Anycrew [PERSON_NAME]になっております。 Anycrewの[PERSON_NAME]と申します。 ご経歴を拝見させていただき、お声がけさせ…"
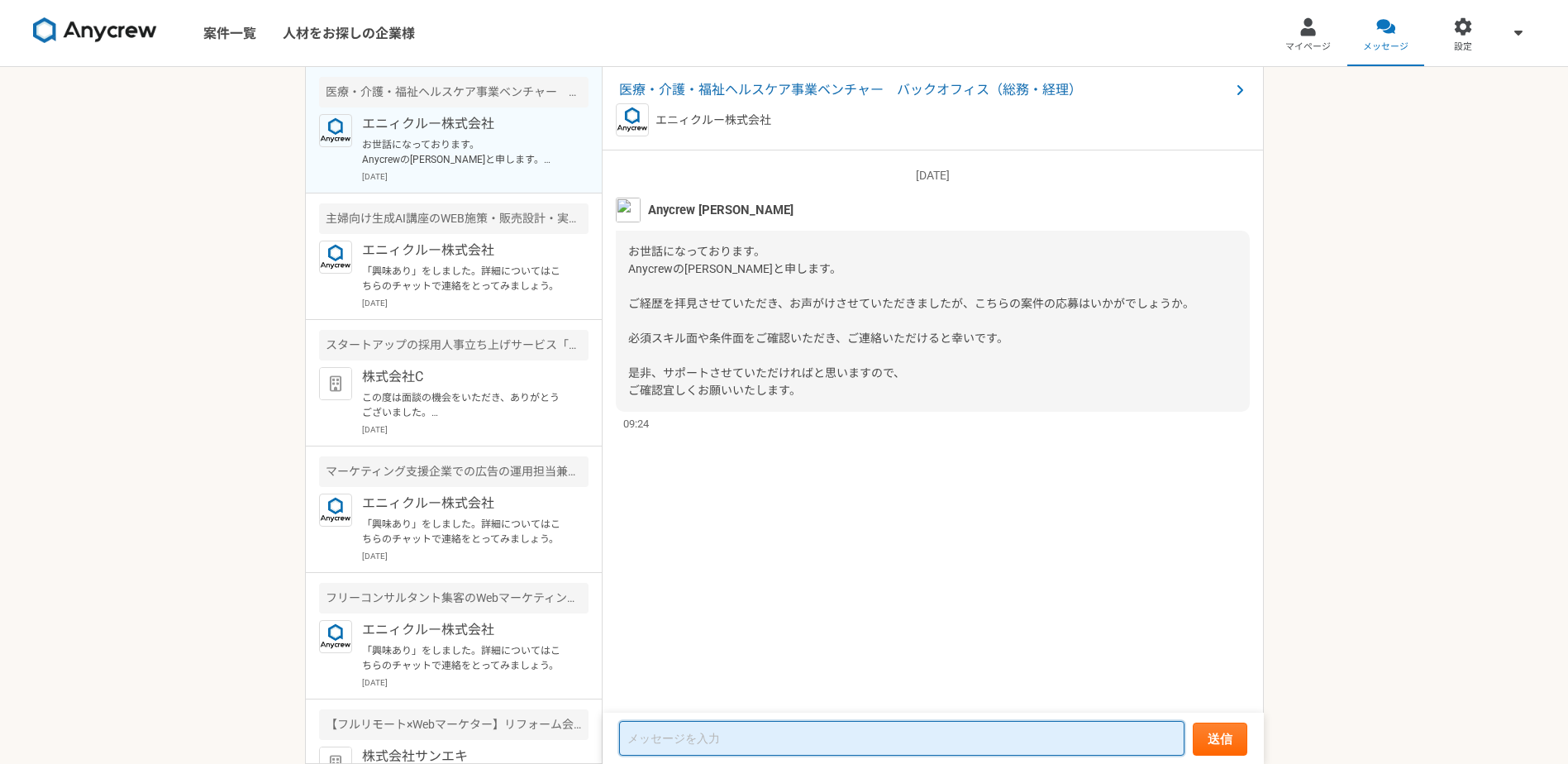
click at [682, 738] on textarea at bounding box center [901, 738] width 565 height 34
paste textarea "lor ipsumdolors。 ametconsecteturad。elitSeddoeiusmod。 temporin「ut・la・etdoloremag…"
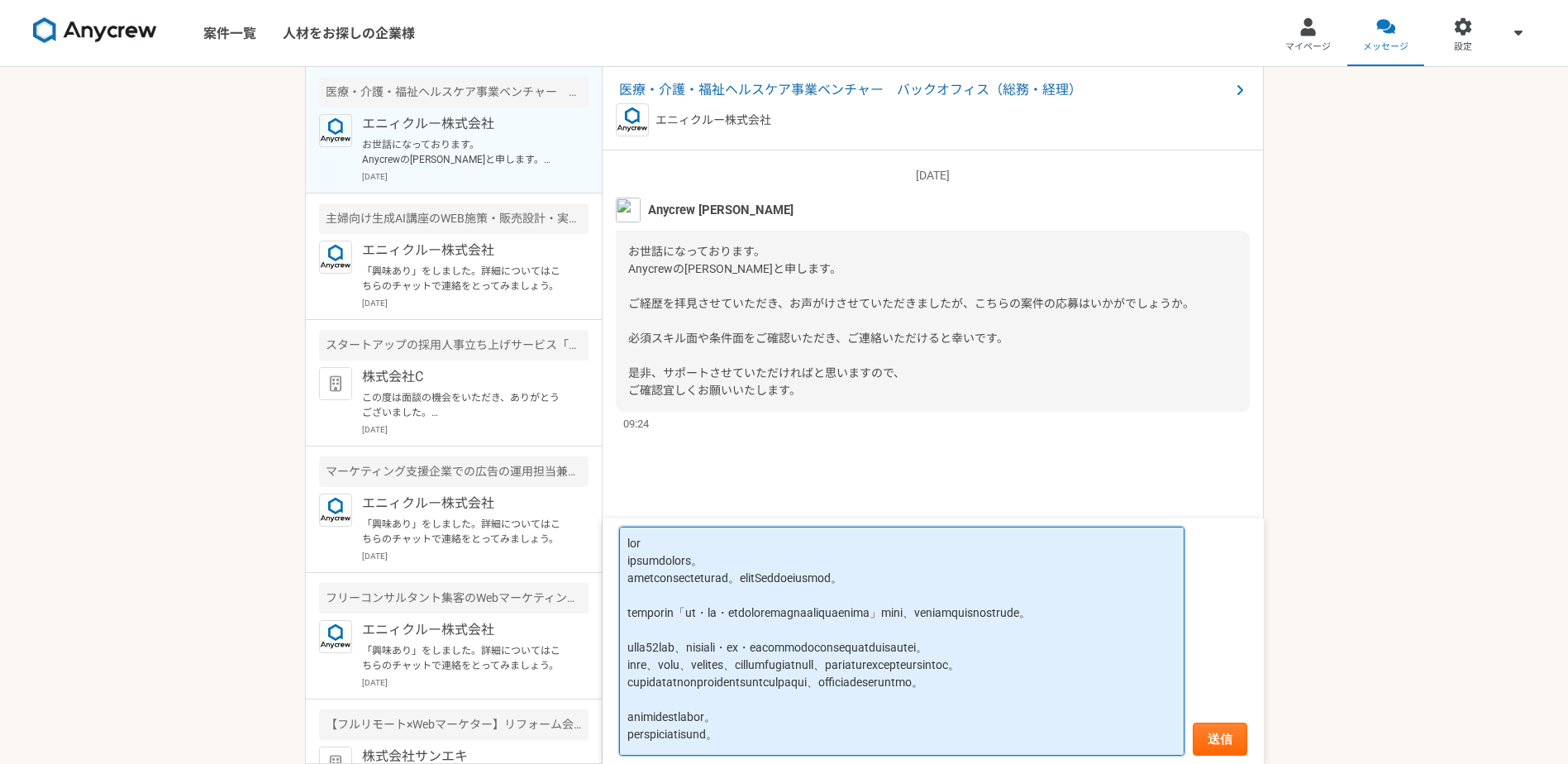
click at [708, 660] on textarea at bounding box center [901, 641] width 565 height 229
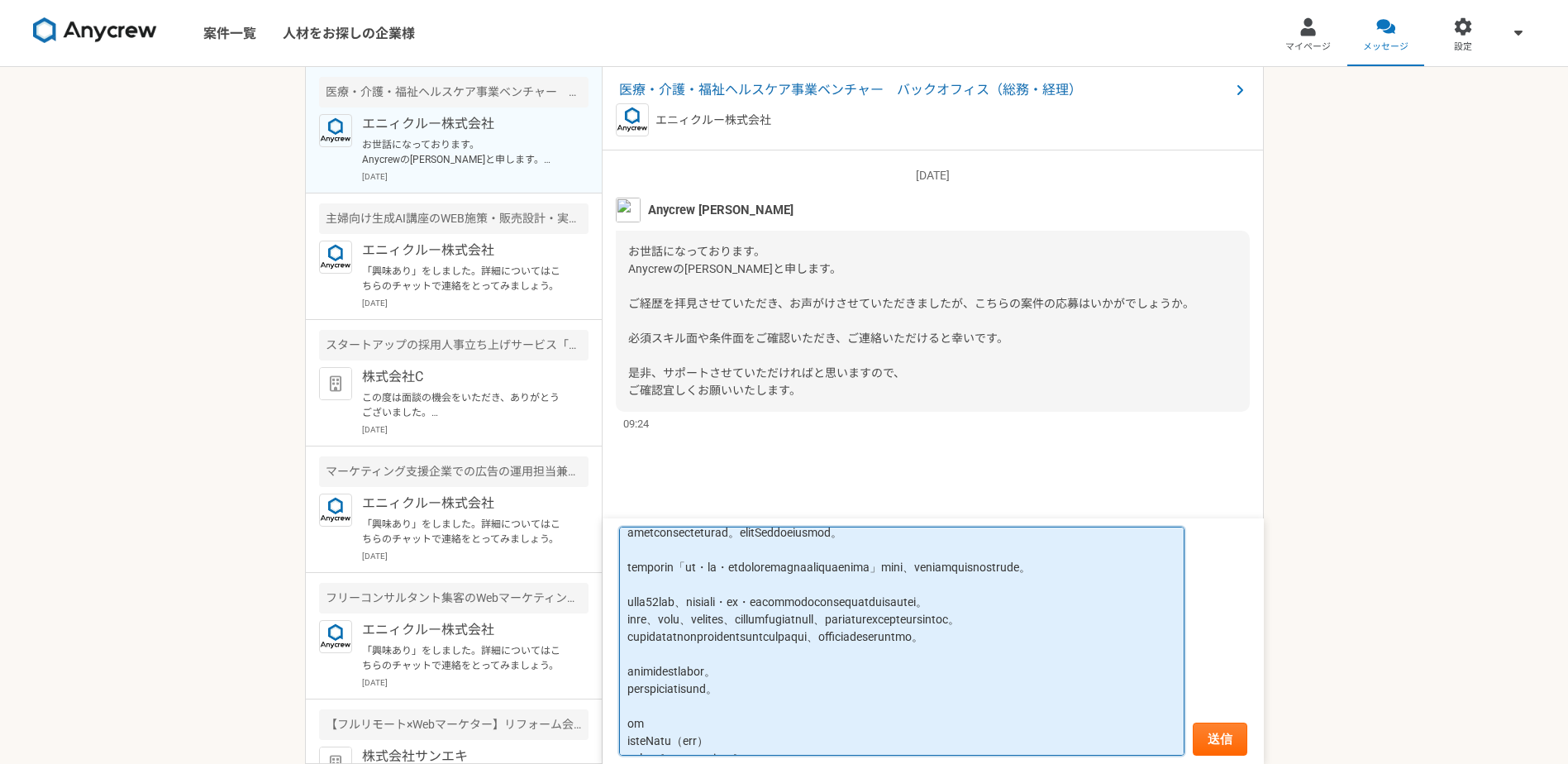
scroll to position [83, 0]
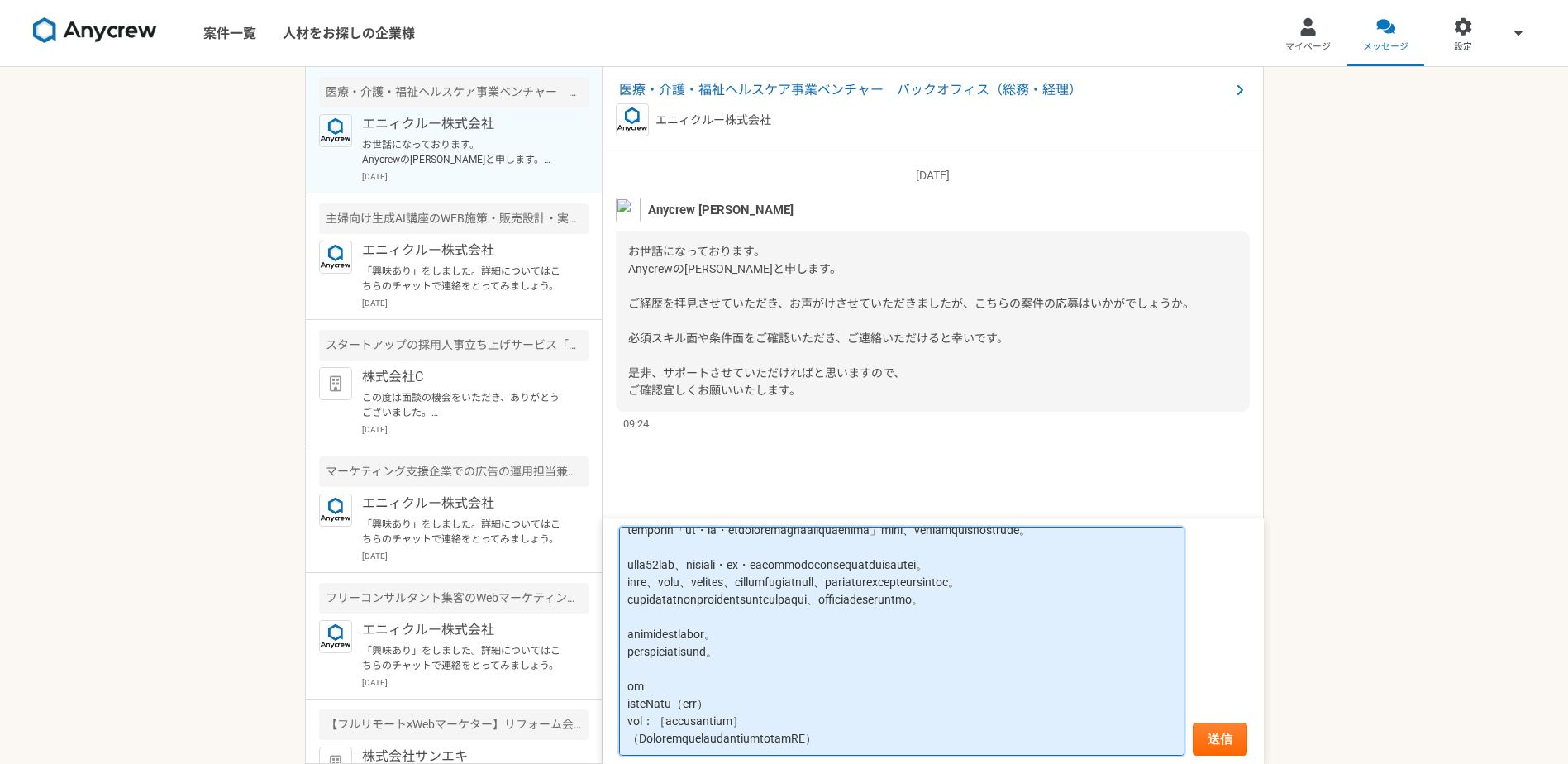
drag, startPoint x: 663, startPoint y: 655, endPoint x: 765, endPoint y: 651, distance: 102.1
click at [765, 651] on textarea at bounding box center [901, 641] width 565 height 229
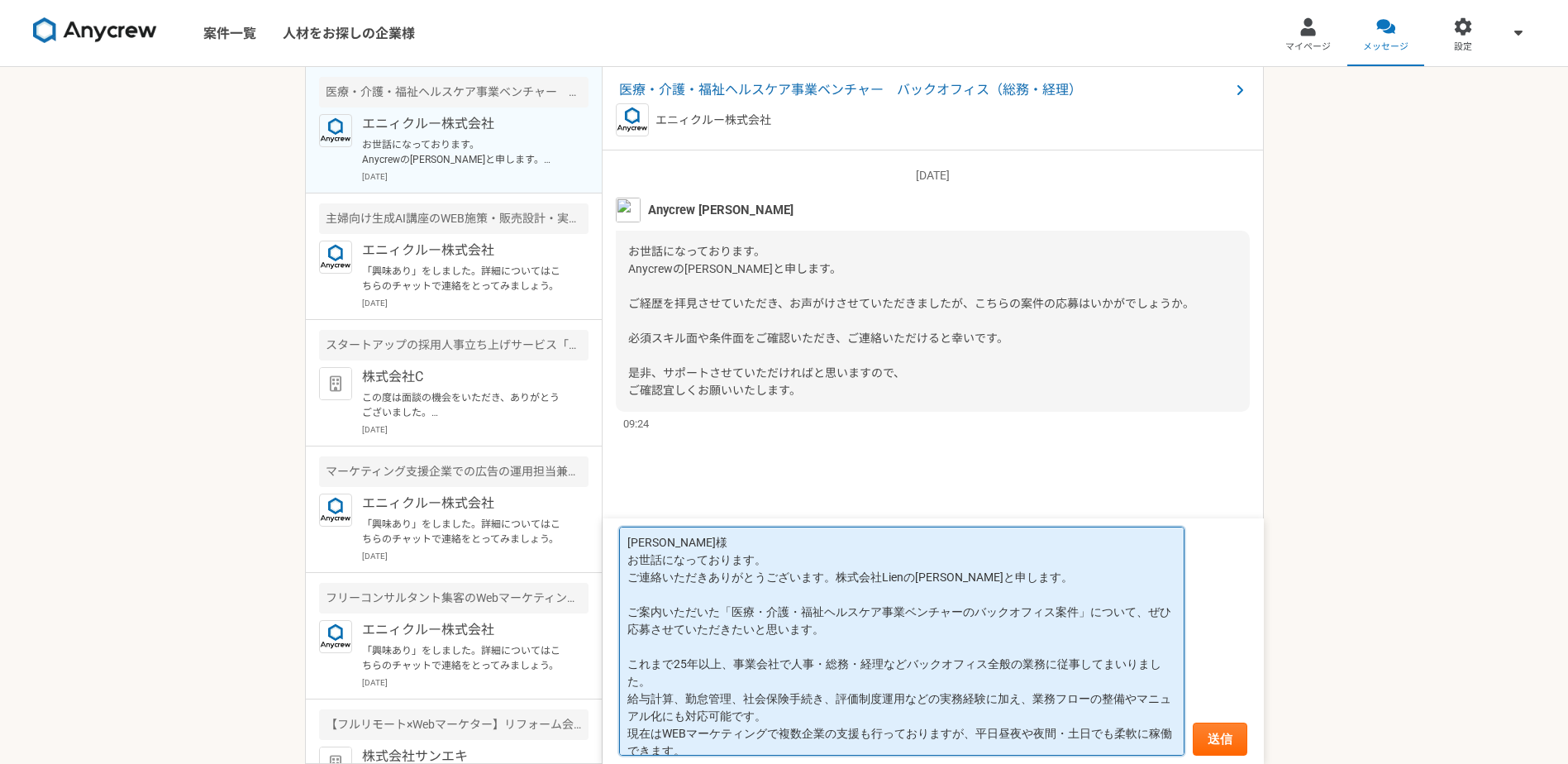
scroll to position [0, 0]
click at [833, 576] on textarea "[PERSON_NAME]様 お世話になっております。 ご連絡いただきありがとうございます。株式会社Lienの[PERSON_NAME]と申します。 ご案内い…" at bounding box center [901, 641] width 565 height 229
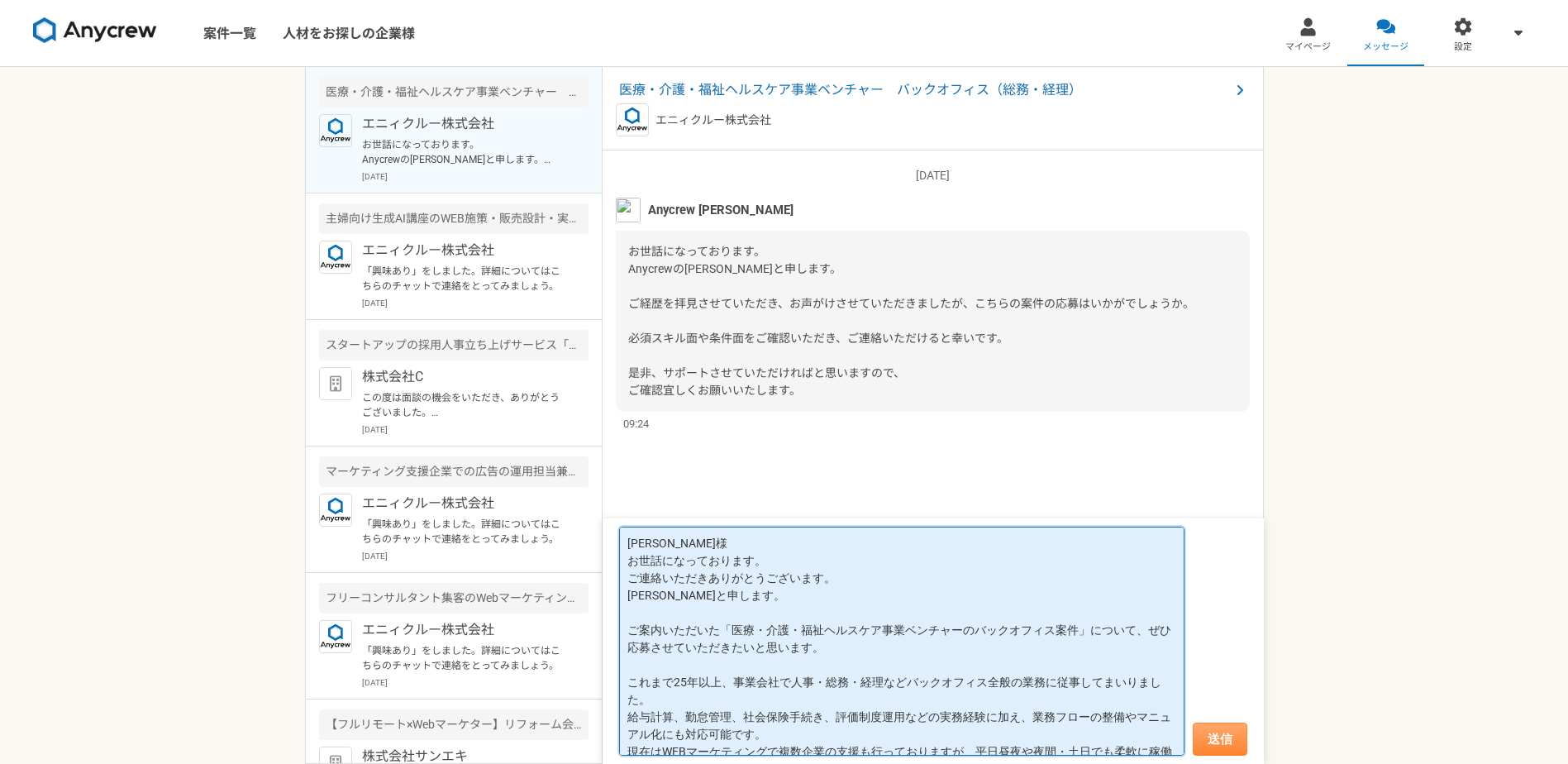
type textarea "[PERSON_NAME]様 お世話になっております。 ご連絡いただきありがとうございます。 [PERSON_NAME]と申します。 ご案内いただいた「医療・…"
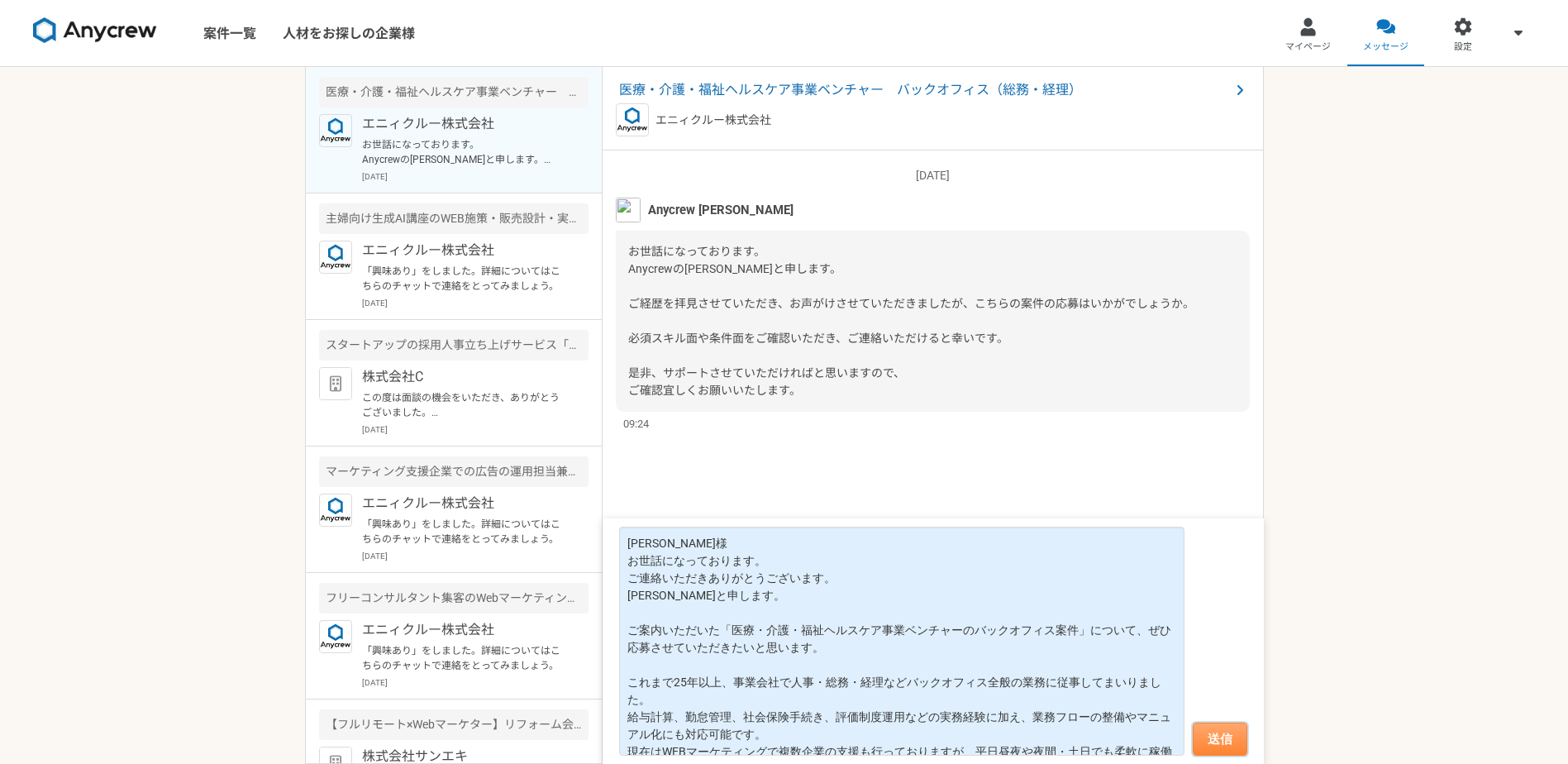
click at [1218, 737] on button "送信" at bounding box center [1220, 739] width 54 height 33
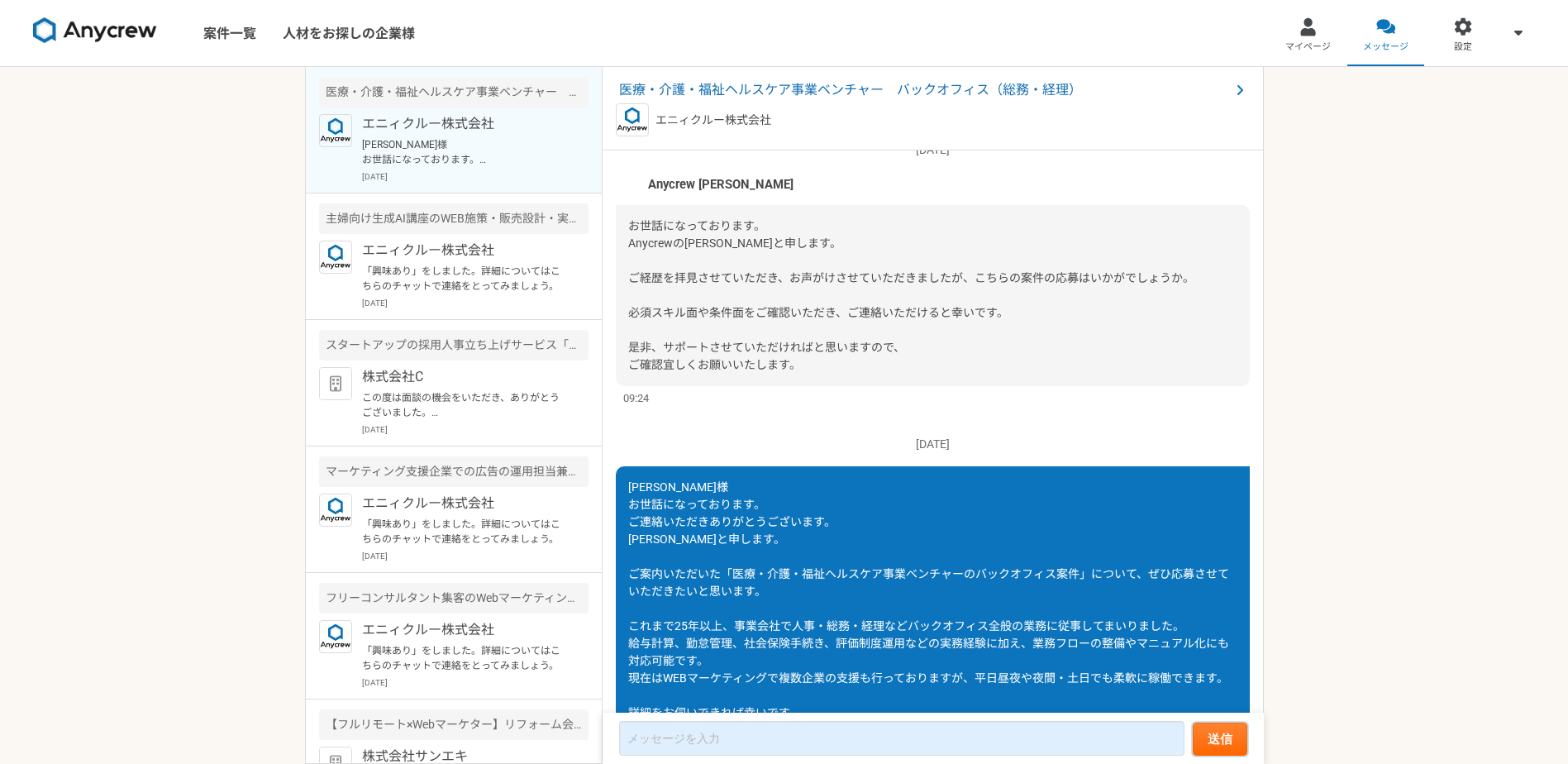
scroll to position [19, 0]
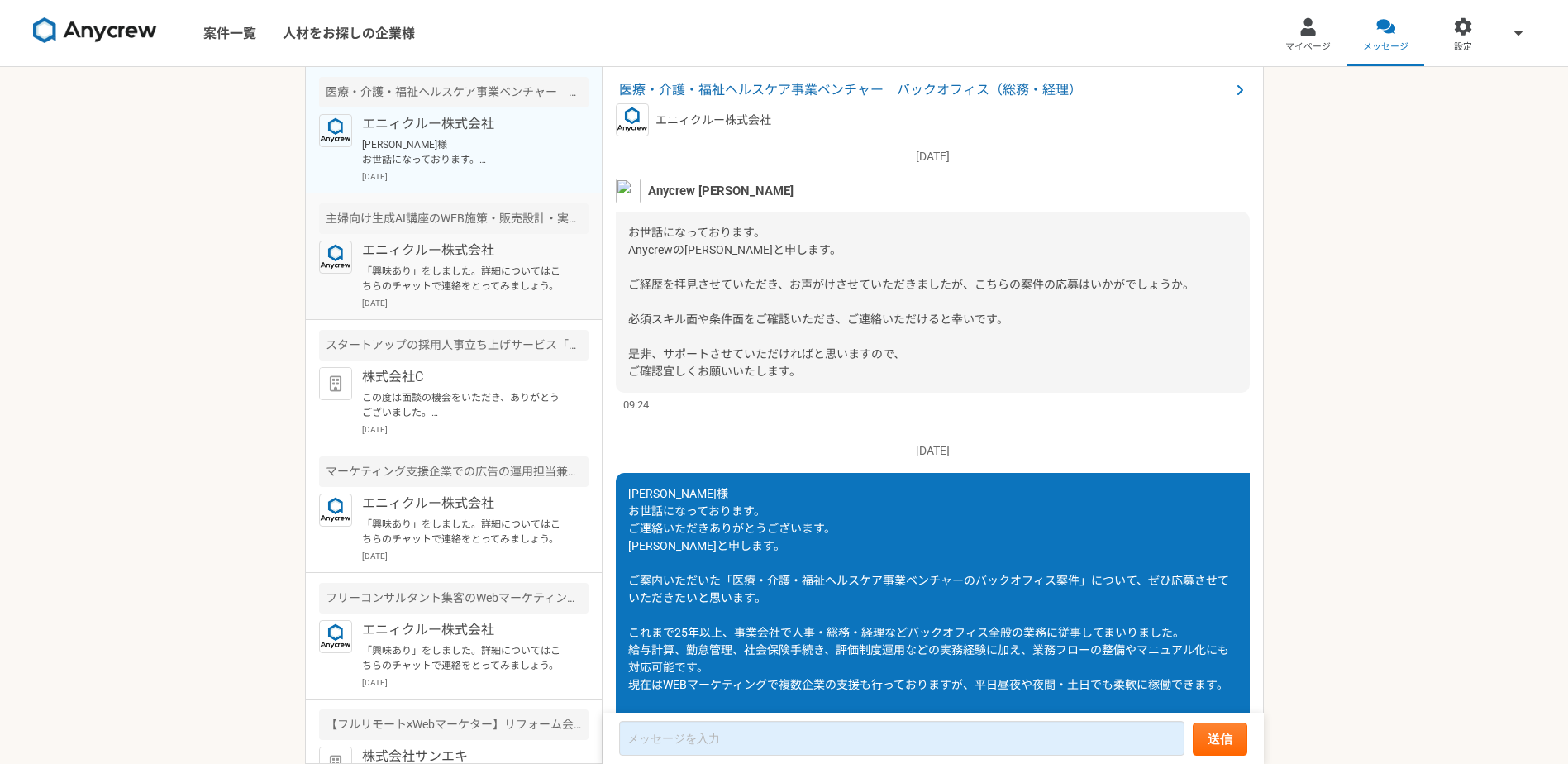
click at [439, 274] on p "「興味あり」をしました。詳細についてはこちらのチャットで連絡をとってみましょう。" at bounding box center [464, 279] width 204 height 30
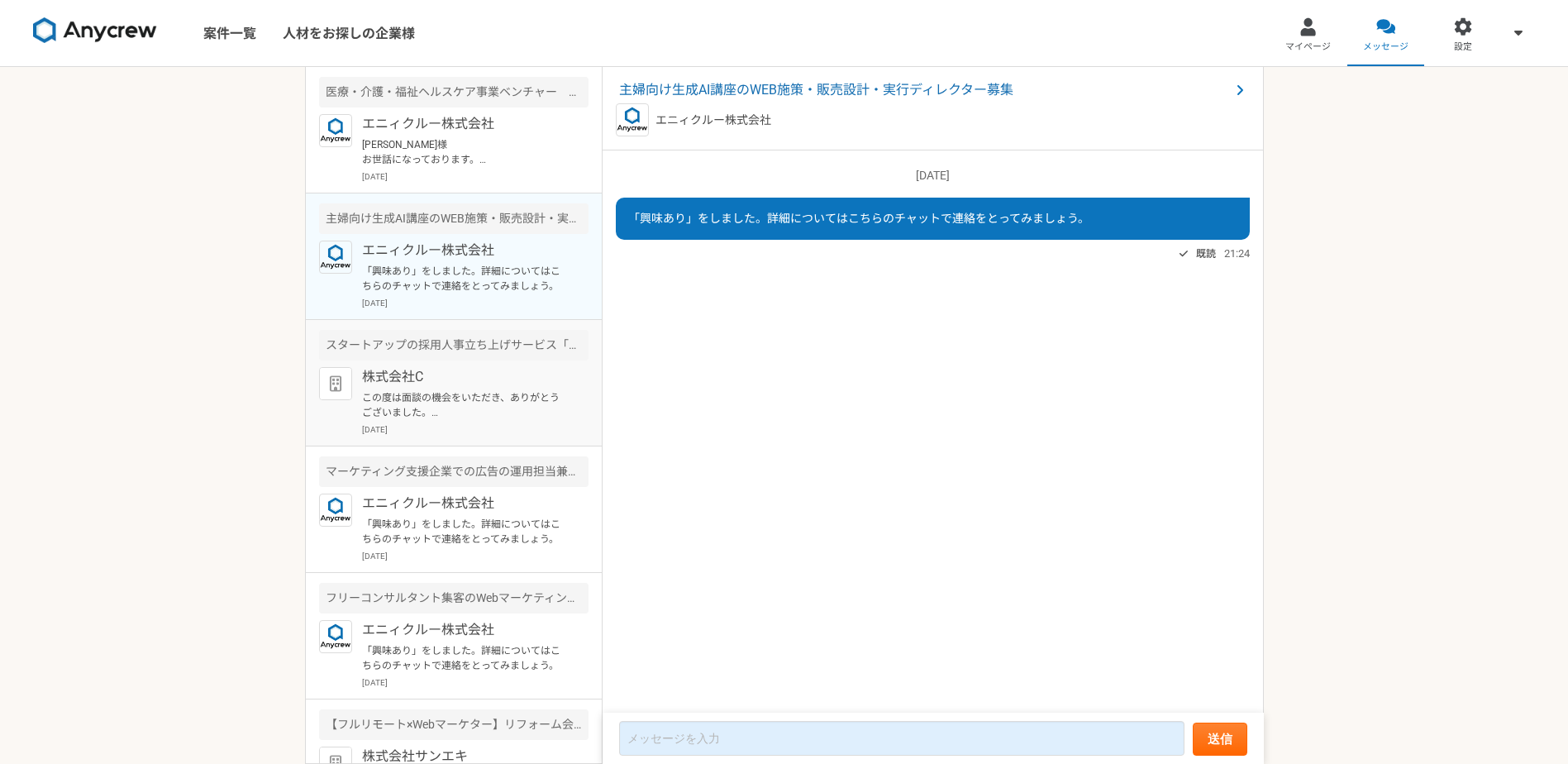
click at [459, 375] on p "株式会社C" at bounding box center [464, 376] width 204 height 20
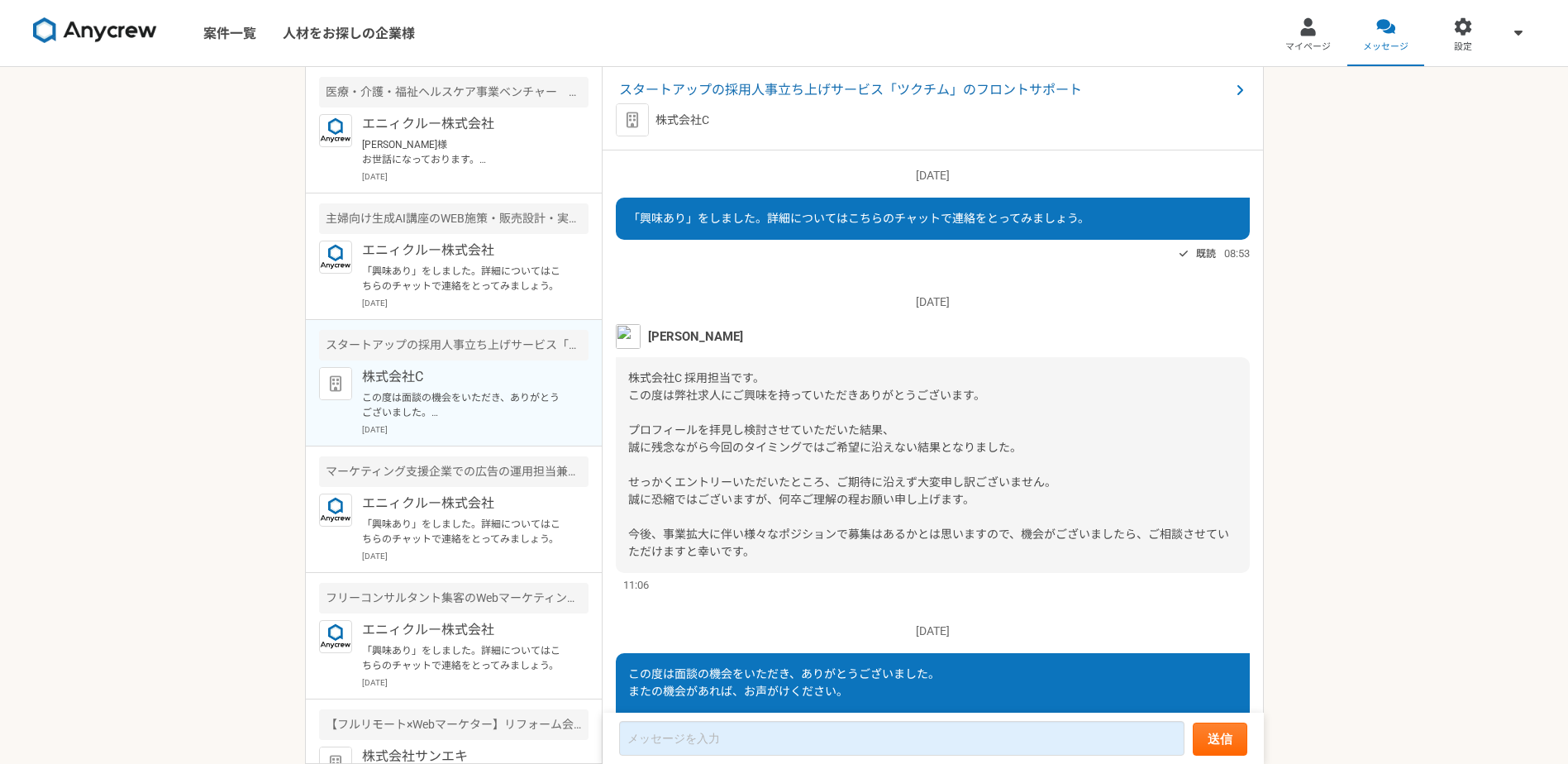
scroll to position [142, 0]
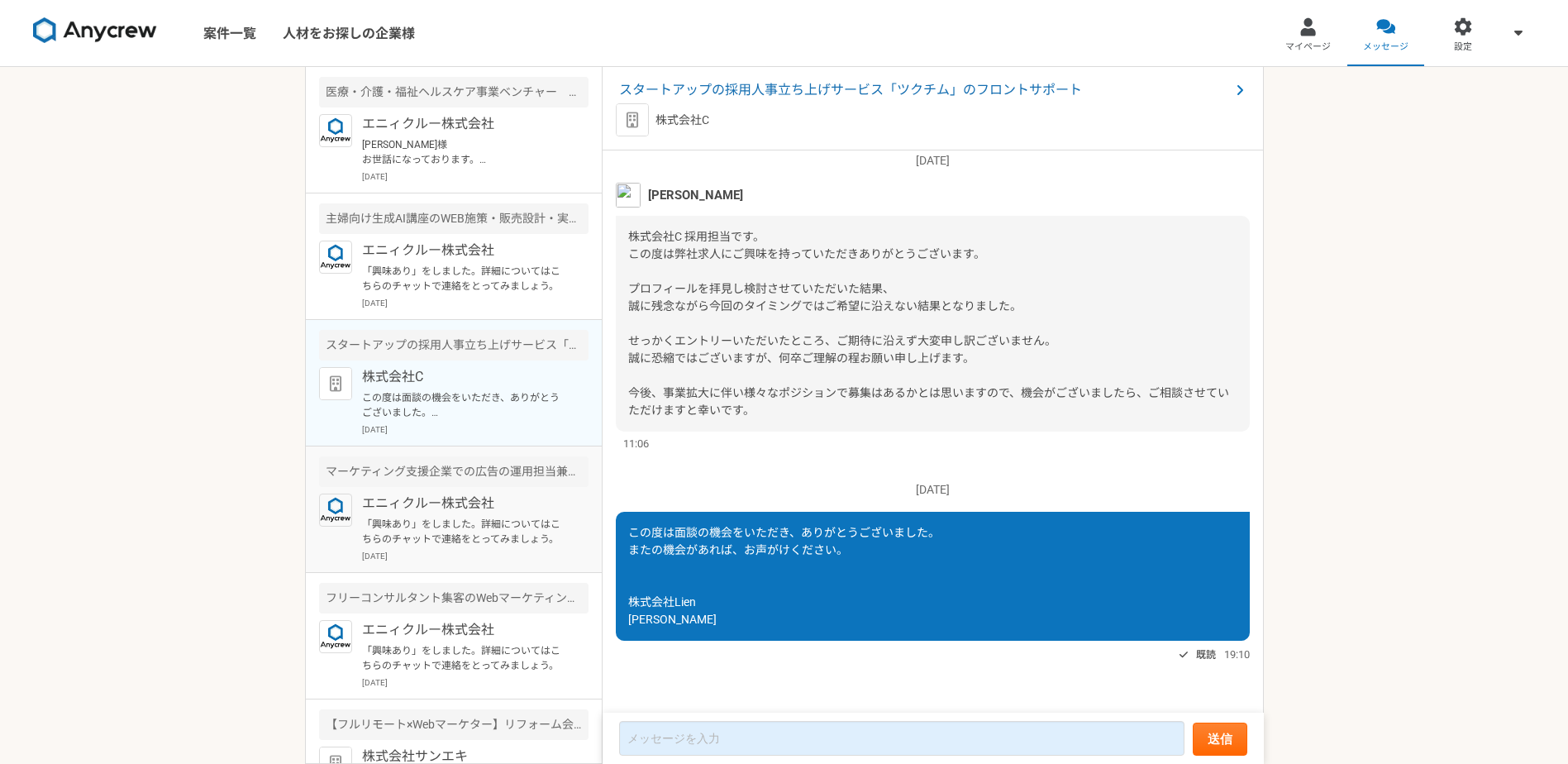
click at [468, 506] on p "エニィクルー株式会社" at bounding box center [464, 503] width 204 height 20
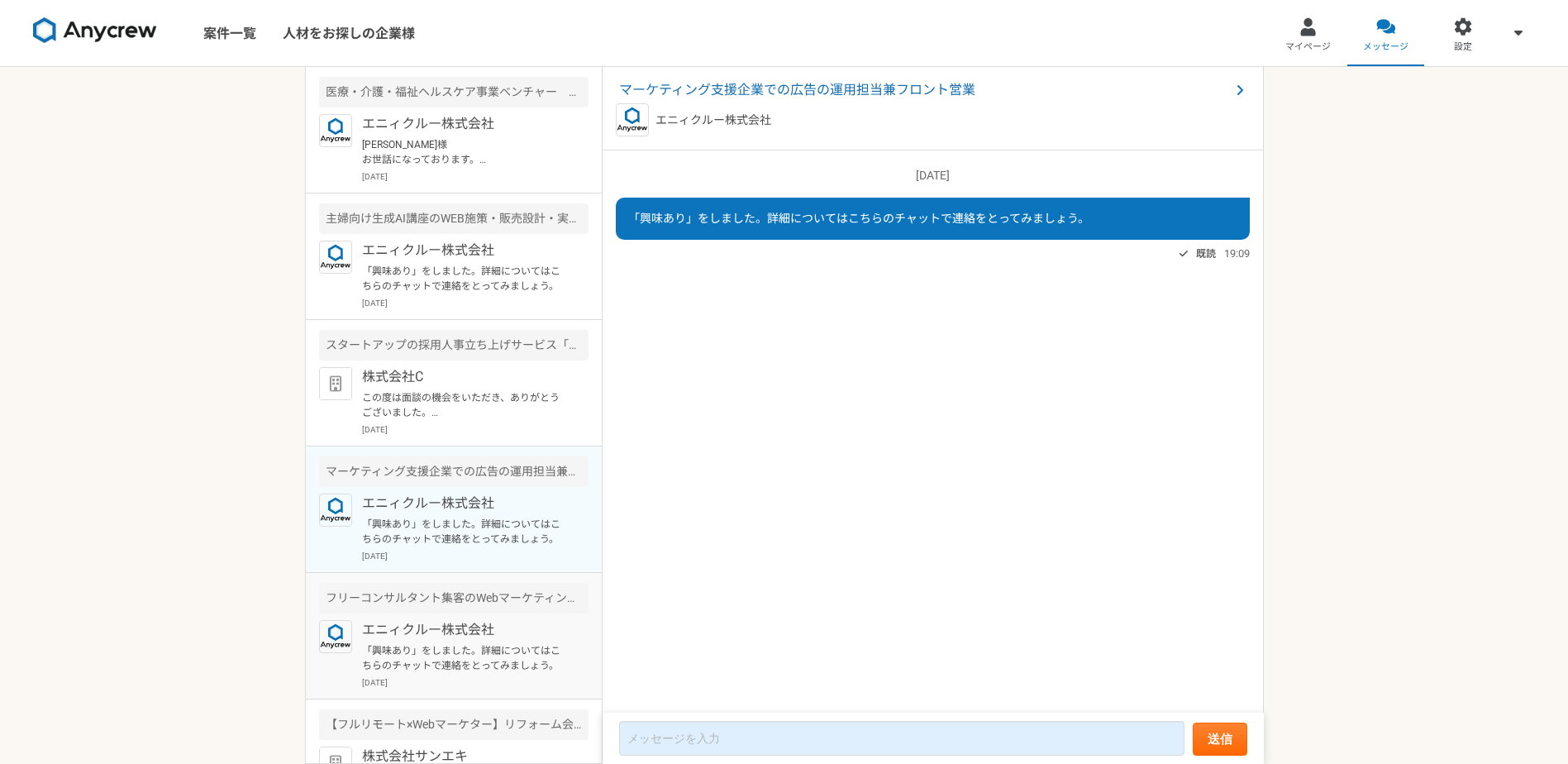
click at [453, 606] on div "フリーコンサルタント集客のWebマーケティング（広告運用など）" at bounding box center [454, 598] width 270 height 31
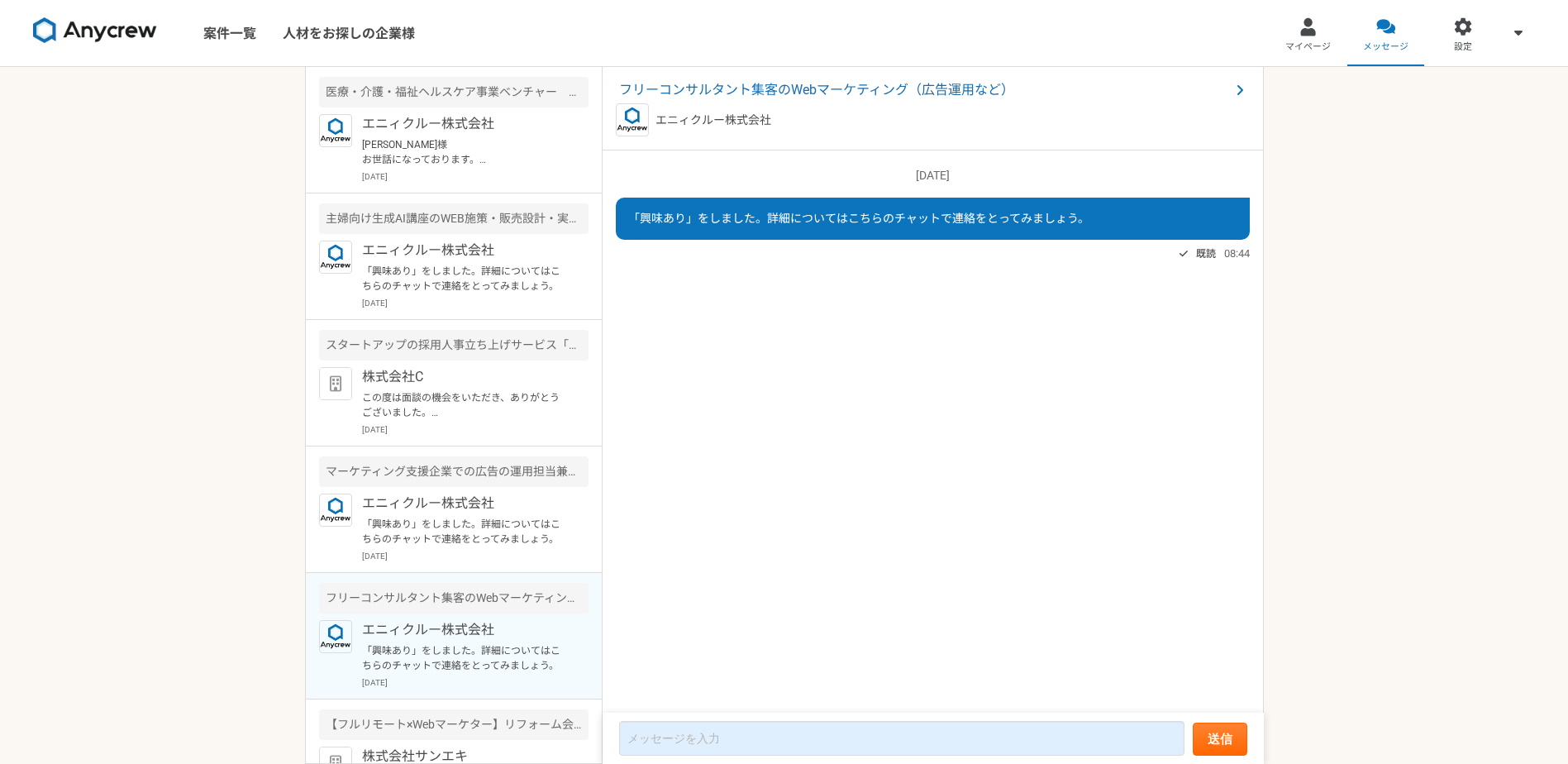
scroll to position [83, 0]
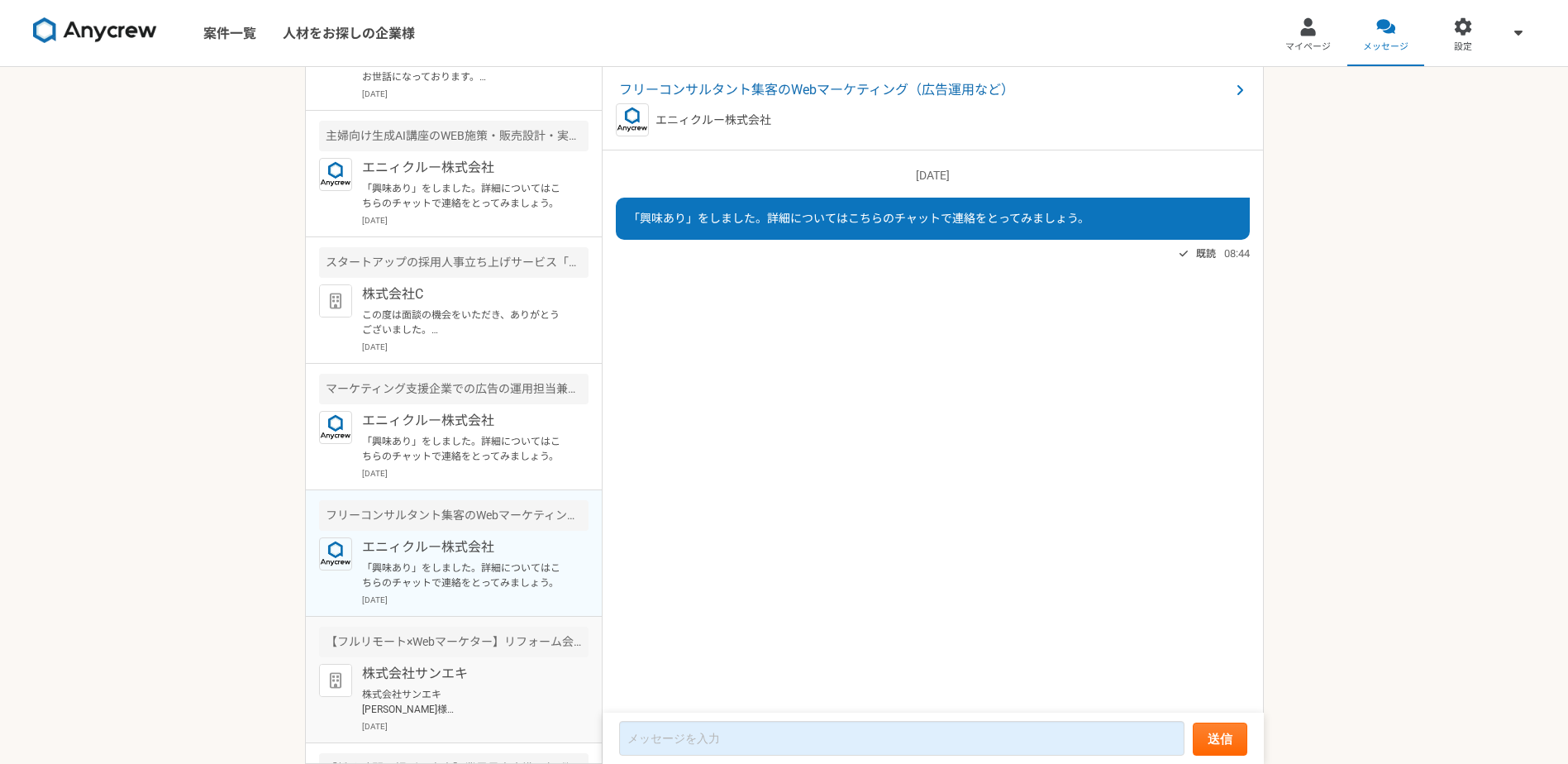
click at [448, 647] on div "【フルリモート×Webマーケター】リフォーム会社の広告運用をおまかせ！" at bounding box center [454, 642] width 270 height 31
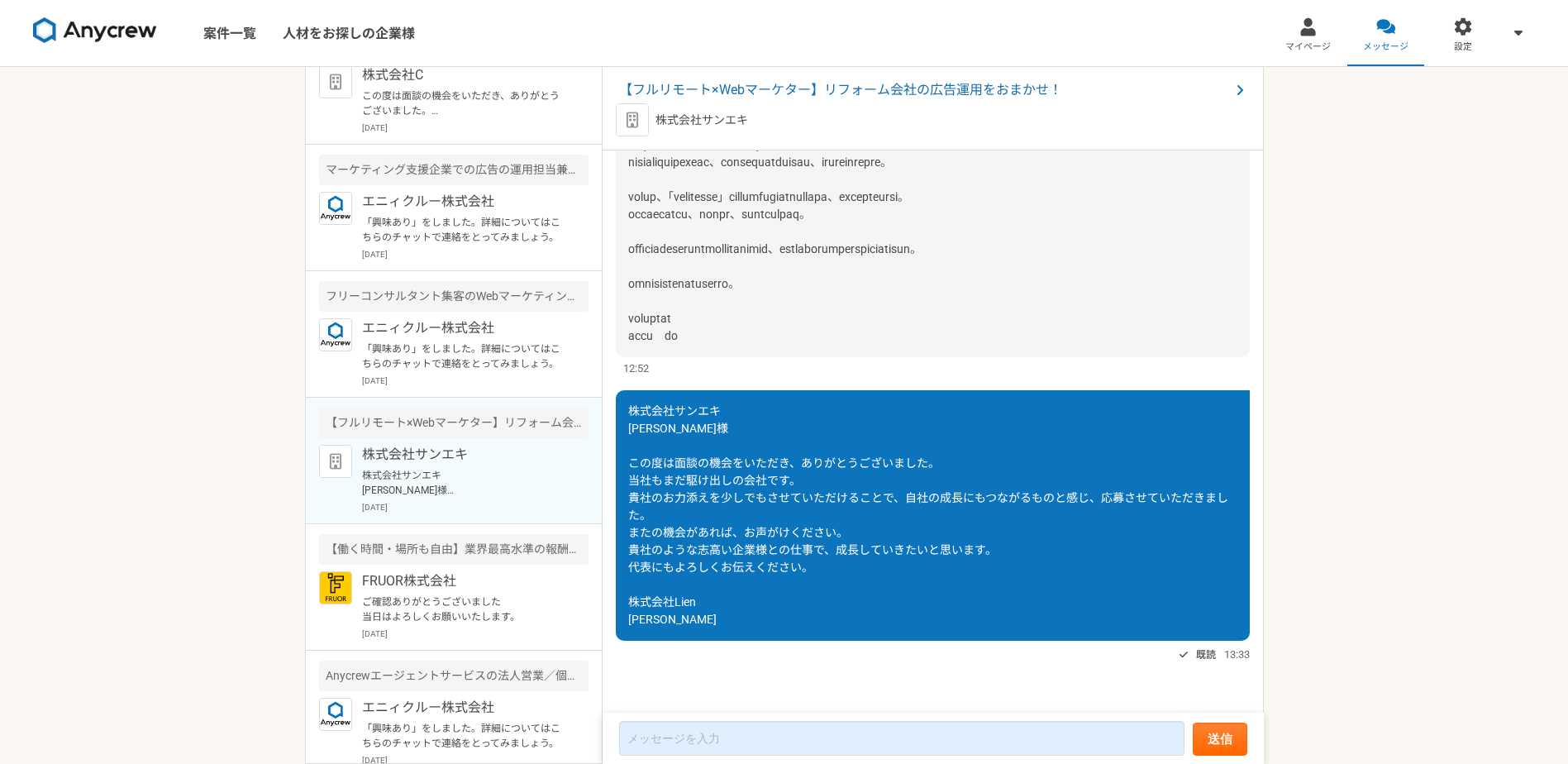
scroll to position [331, 0]
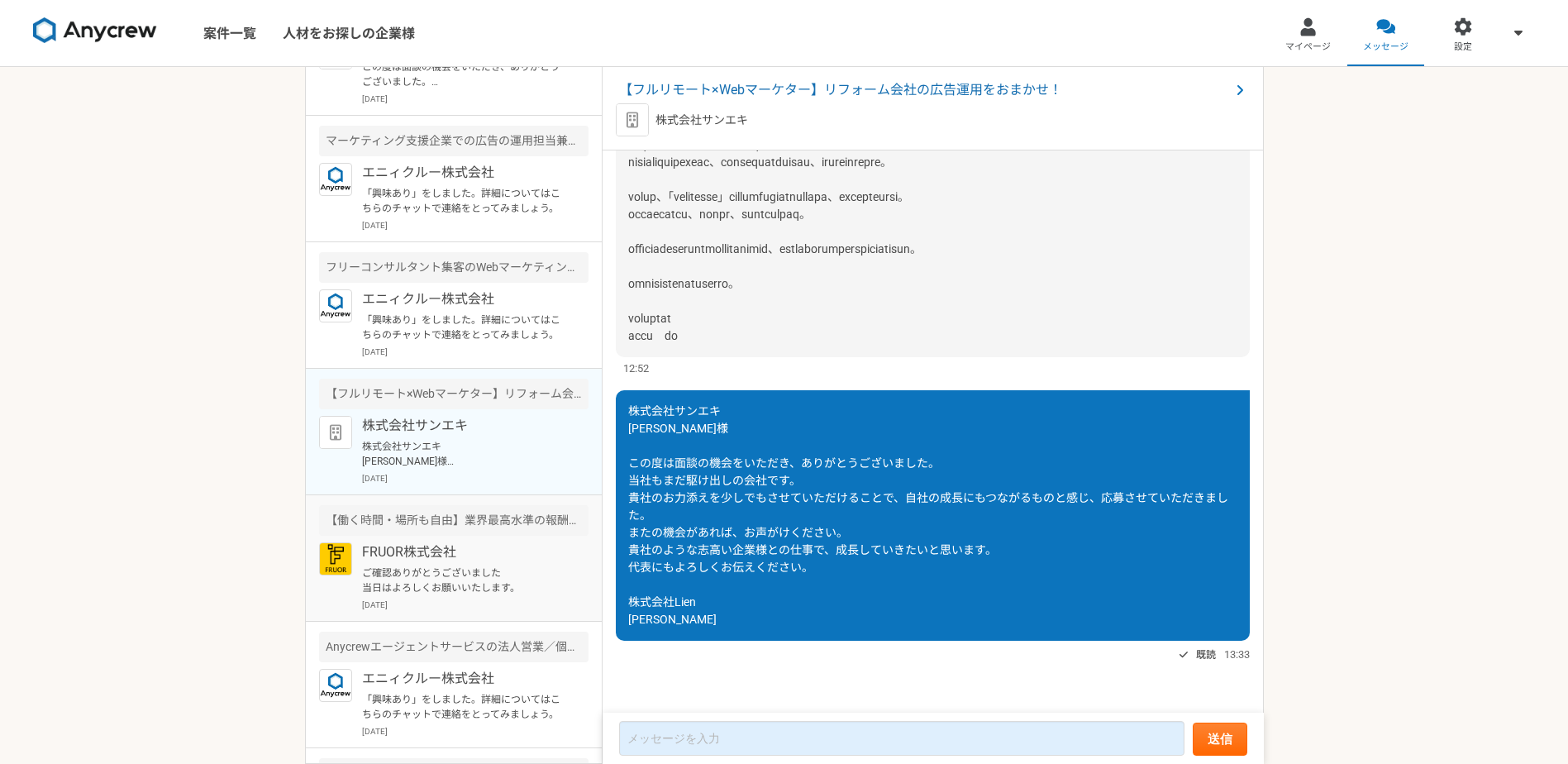
click at [408, 531] on div "【働く時間・場所も自由】業界最高水準の報酬率を誇るキャリアアドバイザーを募集！" at bounding box center [454, 520] width 270 height 31
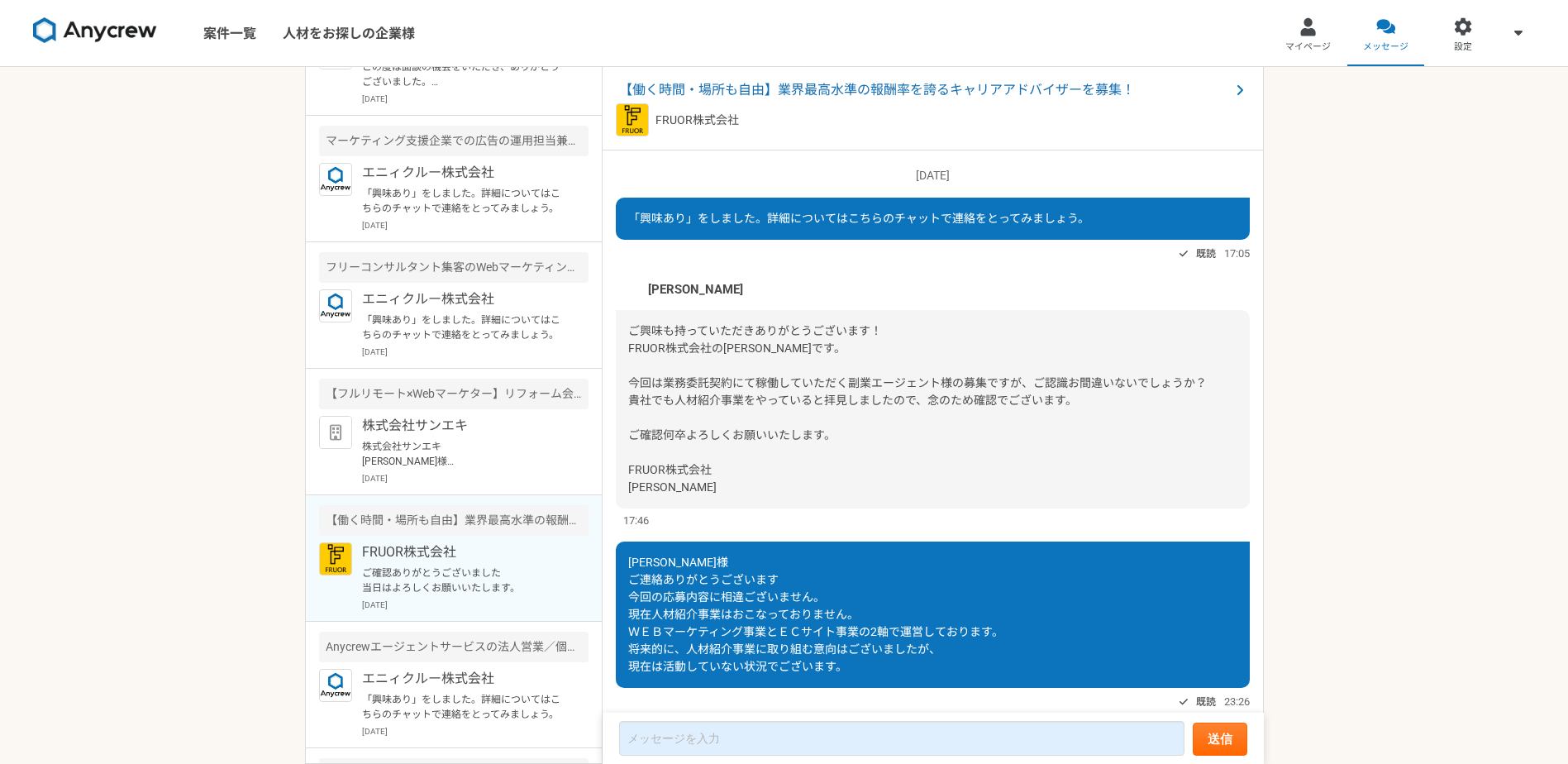
scroll to position [1183, 0]
